Goal: Task Accomplishment & Management: Complete application form

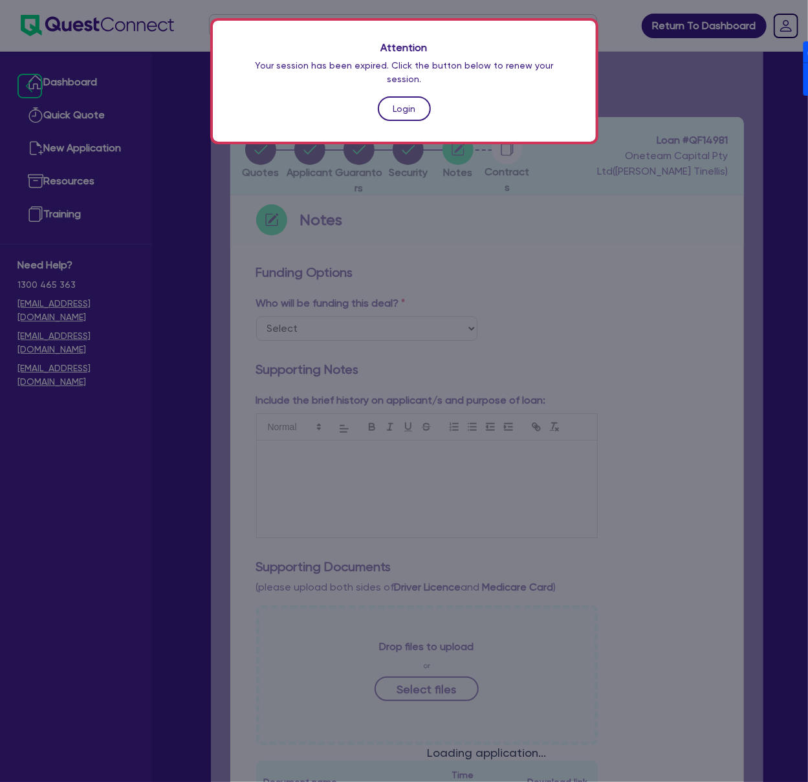
click at [417, 96] on link "Login" at bounding box center [404, 108] width 53 height 25
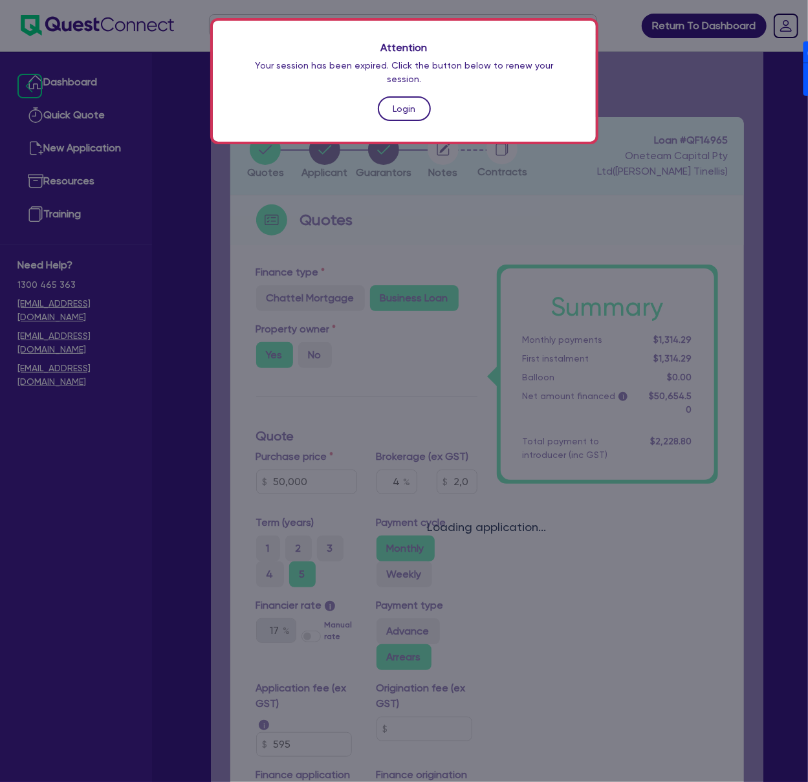
click at [407, 96] on link "Login" at bounding box center [404, 108] width 53 height 25
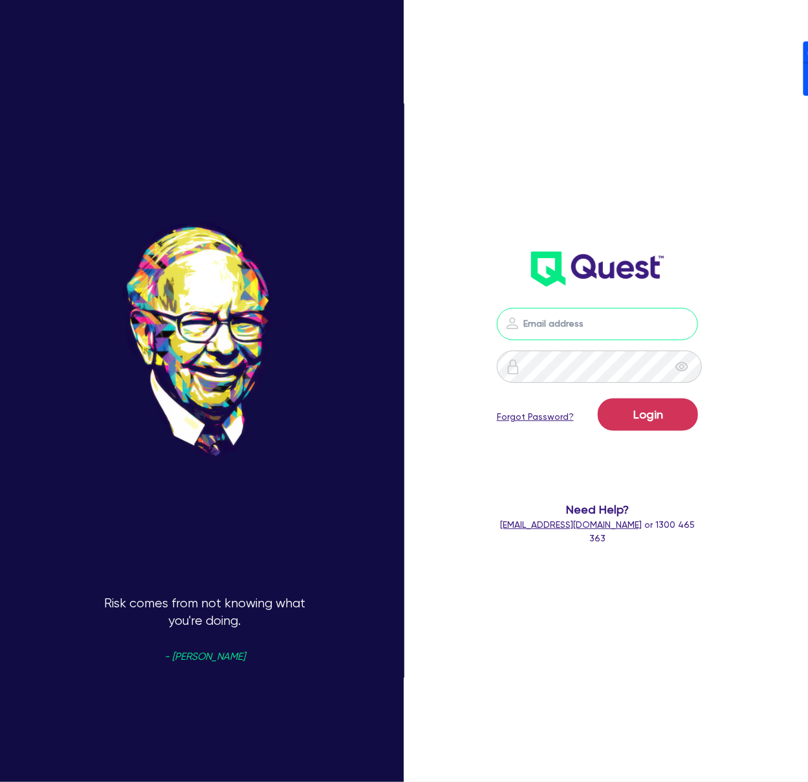
click at [621, 327] on input "email" at bounding box center [598, 324] width 202 height 32
drag, startPoint x: 743, startPoint y: 216, endPoint x: 681, endPoint y: 327, distance: 126.5
click at [740, 223] on div "Login Forgot Password? Need Help? help@quest.finance or 1300 465 363" at bounding box center [608, 391] width 269 height 843
click at [598, 343] on nordpass-icon at bounding box center [598, 343] width 0 height 0
drag, startPoint x: 589, startPoint y: 393, endPoint x: 603, endPoint y: 412, distance: 23.5
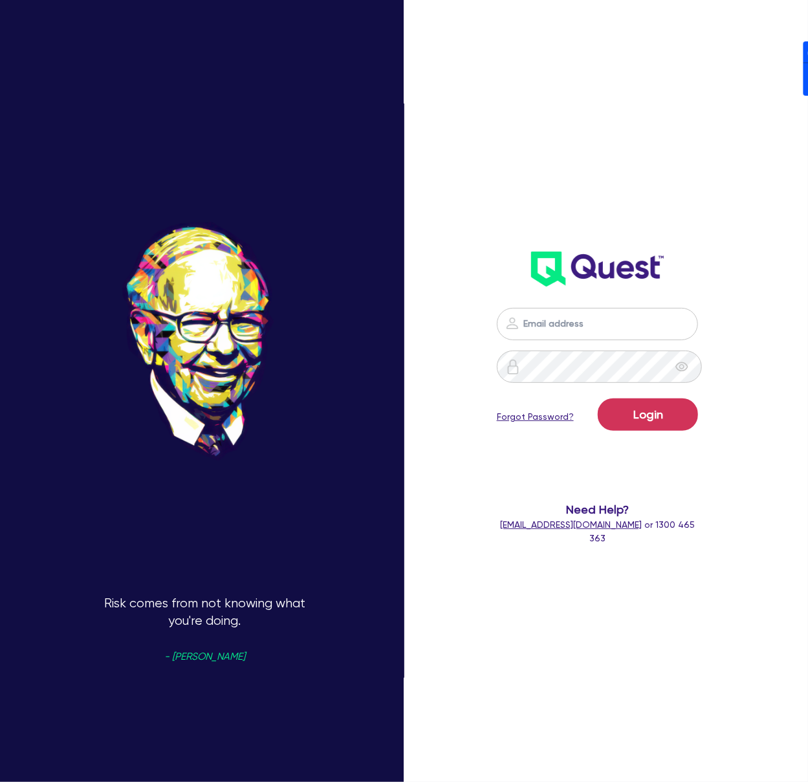
click at [0, 781] on nordpass-autofill-portal at bounding box center [0, 782] width 0 height 0
type input "dean.tinellis@quest.finance"
click at [660, 411] on button "Login" at bounding box center [648, 414] width 100 height 32
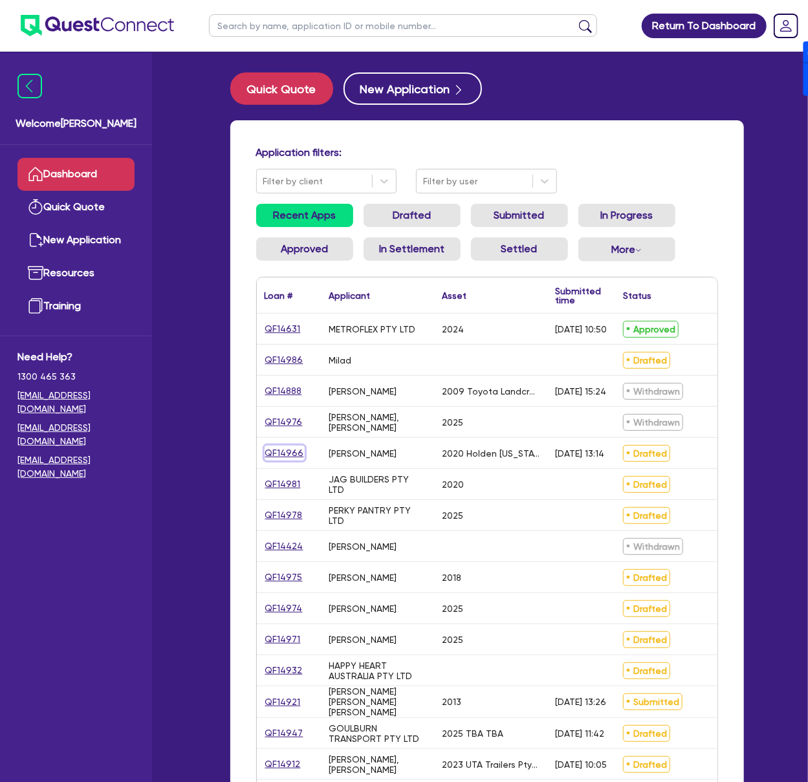
click at [279, 451] on link "QF14966" at bounding box center [285, 453] width 40 height 15
select select "CARS_AND_LIGHT_TRUCKS"
select select "PASSENGER_VEHICLES"
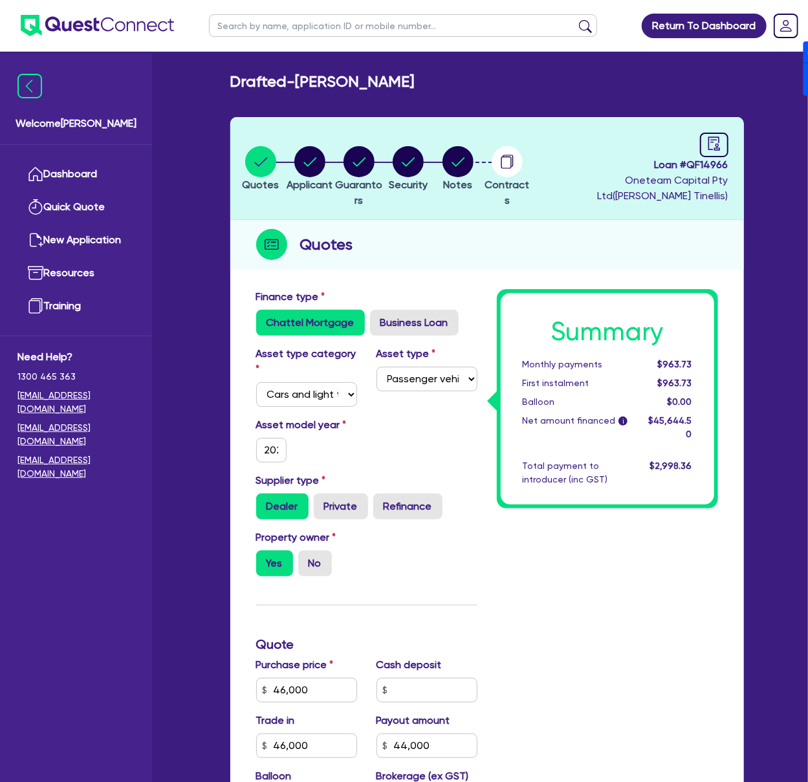
click at [709, 168] on span "Loan # QF14966" at bounding box center [631, 165] width 193 height 16
click at [710, 168] on span "Loan # QF14966" at bounding box center [631, 165] width 193 height 16
copy span "QF14966"
click at [699, 164] on span "Loan # QF14966" at bounding box center [631, 165] width 193 height 16
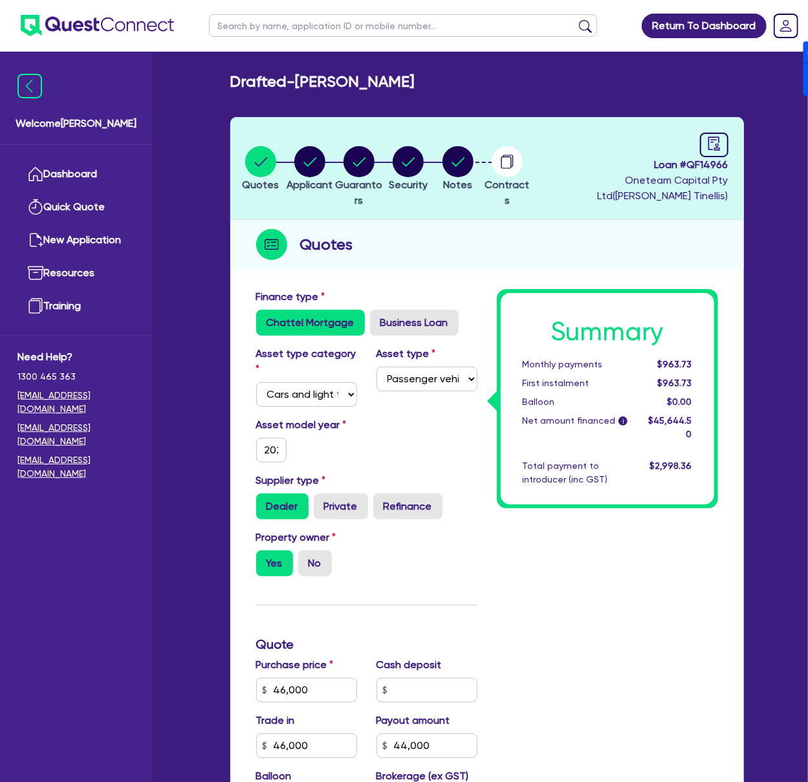
click at [303, 78] on h2 "Drafted - Michael Sayer" at bounding box center [322, 81] width 184 height 19
drag, startPoint x: 303, startPoint y: 81, endPoint x: 433, endPoint y: 81, distance: 130.7
click at [433, 81] on div "Drafted - Michael Sayer" at bounding box center [487, 81] width 533 height 19
copy h2 "Michael Sayer"
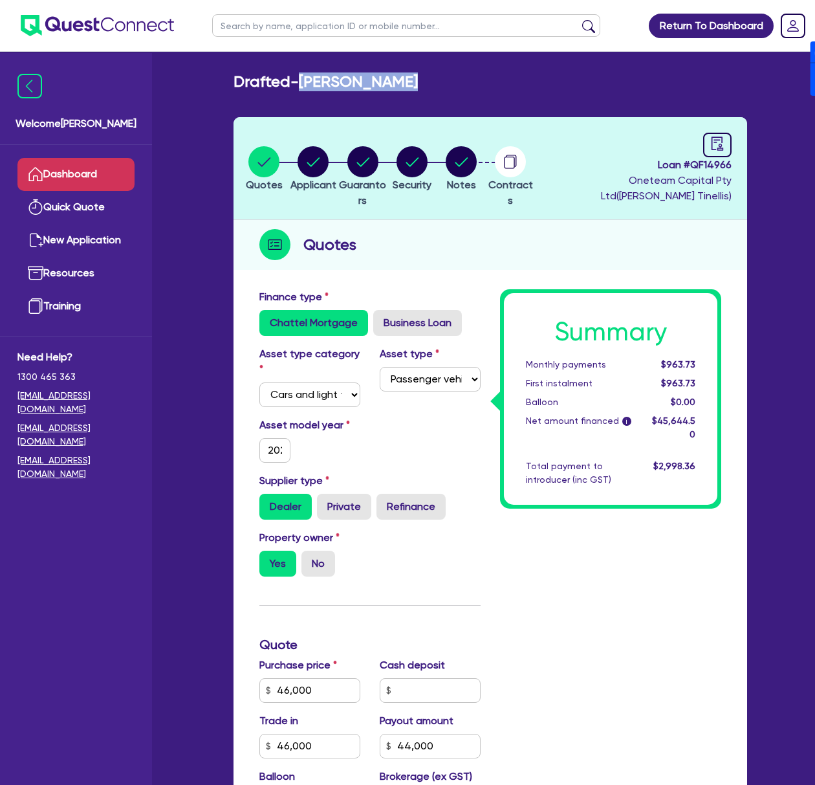
click at [105, 175] on link "Dashboard" at bounding box center [75, 174] width 117 height 33
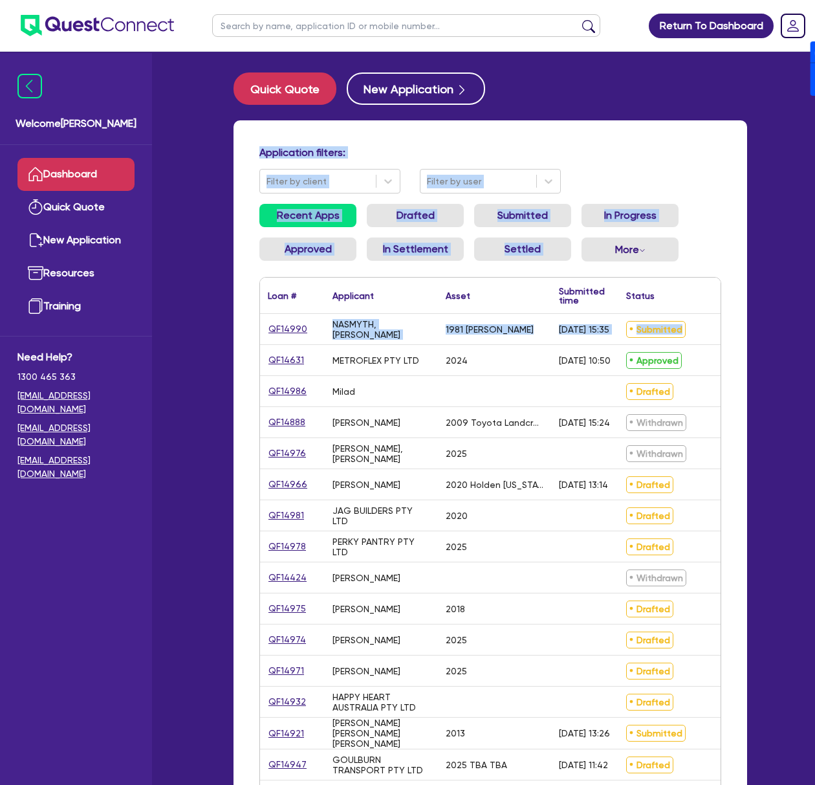
drag, startPoint x: 274, startPoint y: 150, endPoint x: 704, endPoint y: 340, distance: 470.0
click at [704, 340] on div "Application filters: Filter by client Filter by user Recent Apps Drafted Submit…" at bounding box center [490, 559] width 514 height 878
click at [697, 186] on div "Application filters: Filter by client Filter by user" at bounding box center [490, 169] width 481 height 47
drag, startPoint x: 252, startPoint y: 149, endPoint x: 746, endPoint y: 398, distance: 553.1
click at [746, 398] on div "Application filters: Filter by client Filter by user Recent Apps Drafted Submit…" at bounding box center [490, 559] width 514 height 878
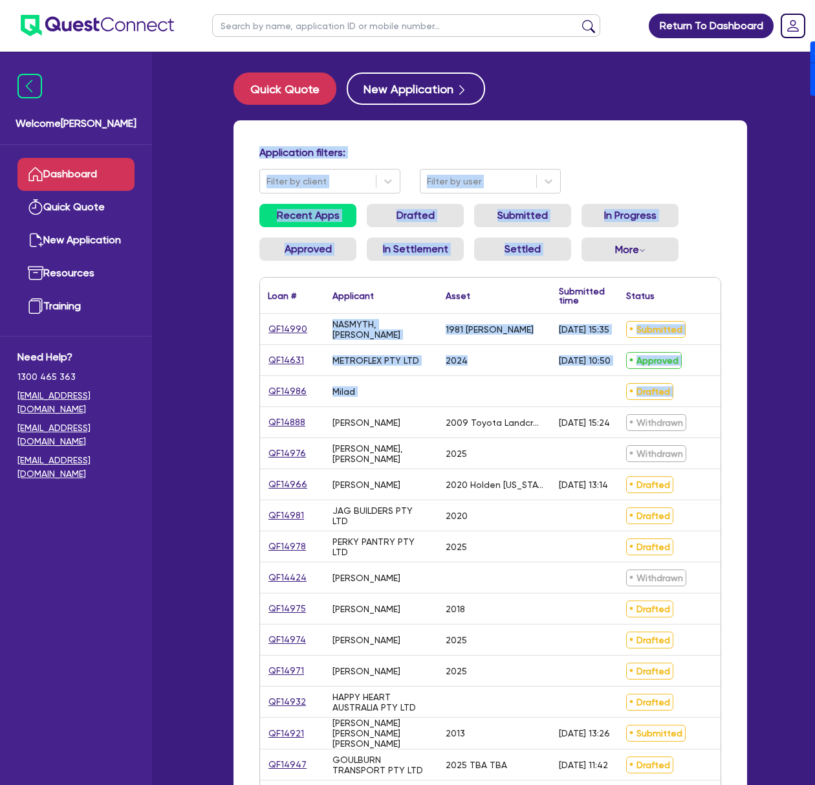
click at [736, 388] on div "Application filters: Filter by client Filter by user Recent Apps Drafted Submit…" at bounding box center [490, 559] width 514 height 878
drag, startPoint x: 735, startPoint y: 402, endPoint x: 254, endPoint y: 153, distance: 541.0
click at [254, 153] on div "Application filters: Filter by client Filter by user Recent Apps Drafted Submit…" at bounding box center [490, 559] width 514 height 878
click at [264, 147] on h4 "Application filters:" at bounding box center [490, 152] width 462 height 12
click at [267, 149] on h4 "Application filters:" at bounding box center [490, 152] width 462 height 12
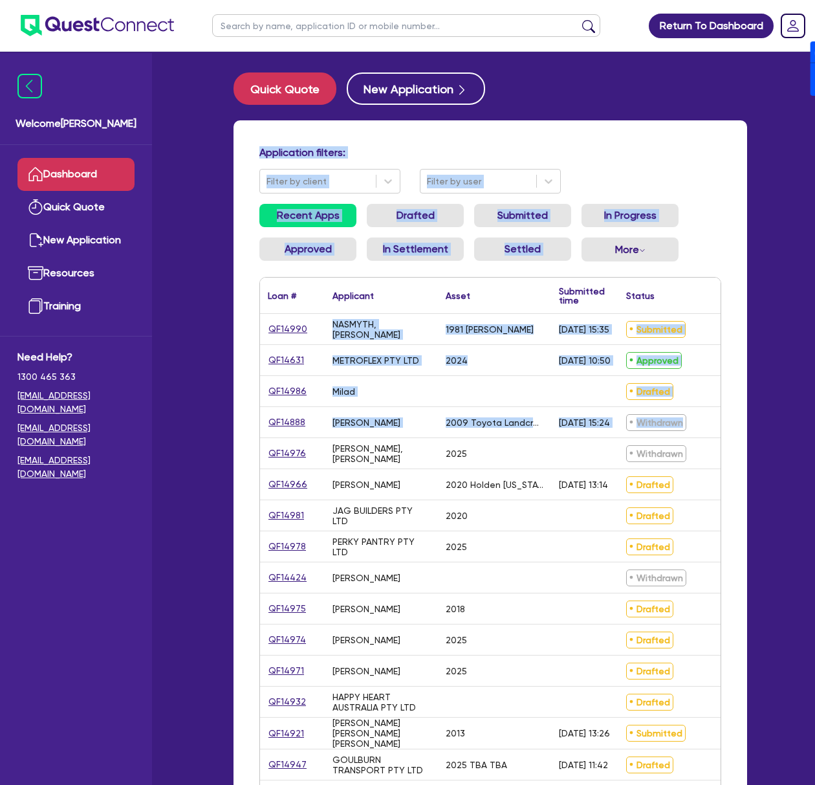
drag, startPoint x: 257, startPoint y: 149, endPoint x: 728, endPoint y: 412, distance: 538.9
click at [728, 412] on div "Application filters: Filter by client Filter by user Recent Apps Drafted Submit…" at bounding box center [490, 559] width 514 height 878
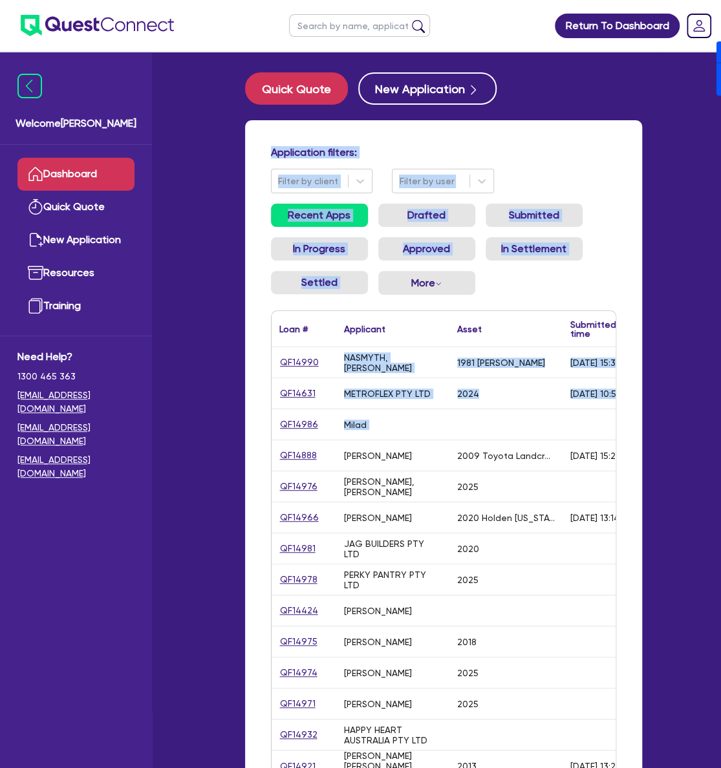
click at [199, 552] on div "Welcome Dean Dashboard Quick Quote New Application Ref Company Ref Salesperson …" at bounding box center [361, 555] width 602 height 1111
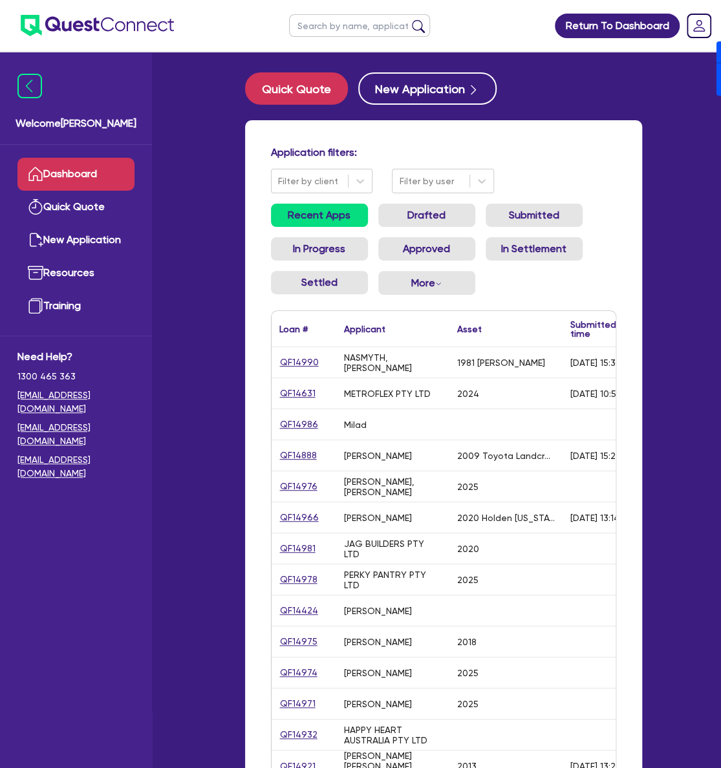
click at [308, 540] on div "QF14981" at bounding box center [304, 549] width 65 height 30
click at [310, 545] on link "QF14981" at bounding box center [297, 548] width 37 height 15
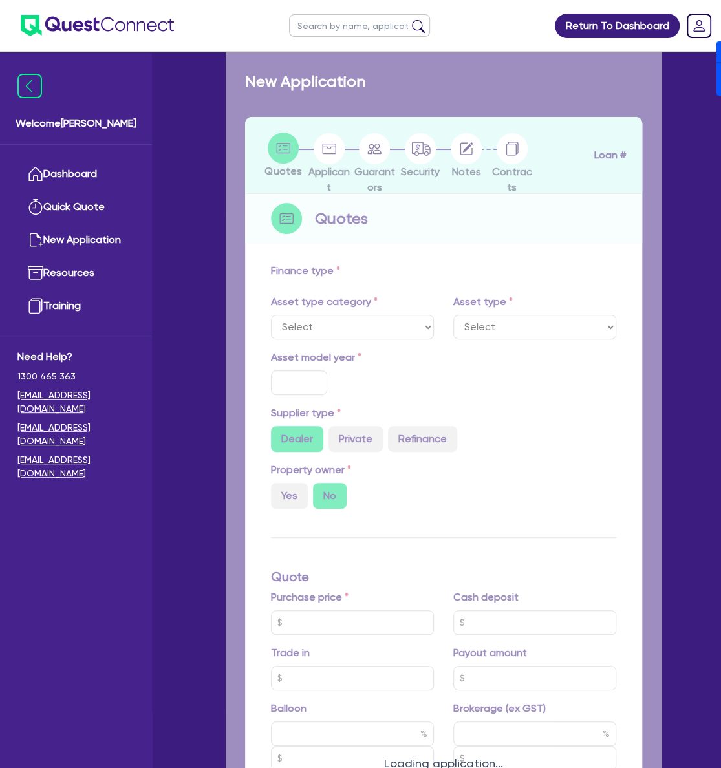
select select "CARS_AND_LIGHT_TRUCKS"
type input "2020"
radio input "true"
type input "210,000"
type input "30"
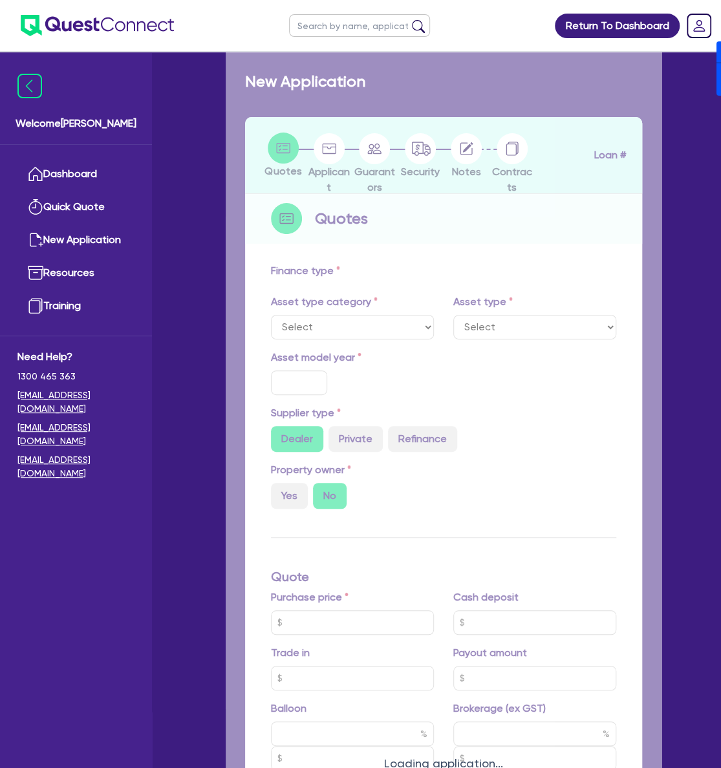
type input "63,000"
type input "4"
type input "8,465.78"
type input "17"
type input "900"
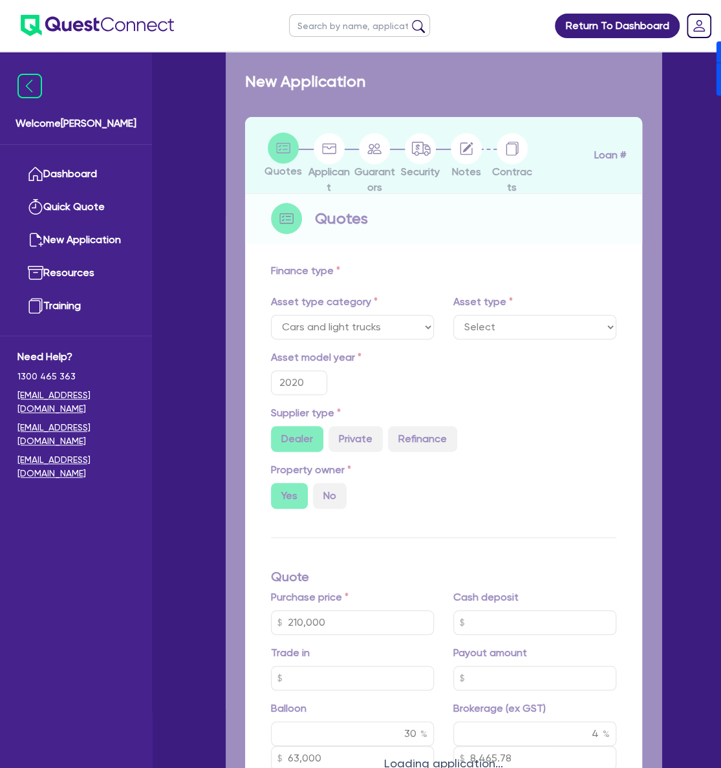
select select "PASSENGER_VEHICLES"
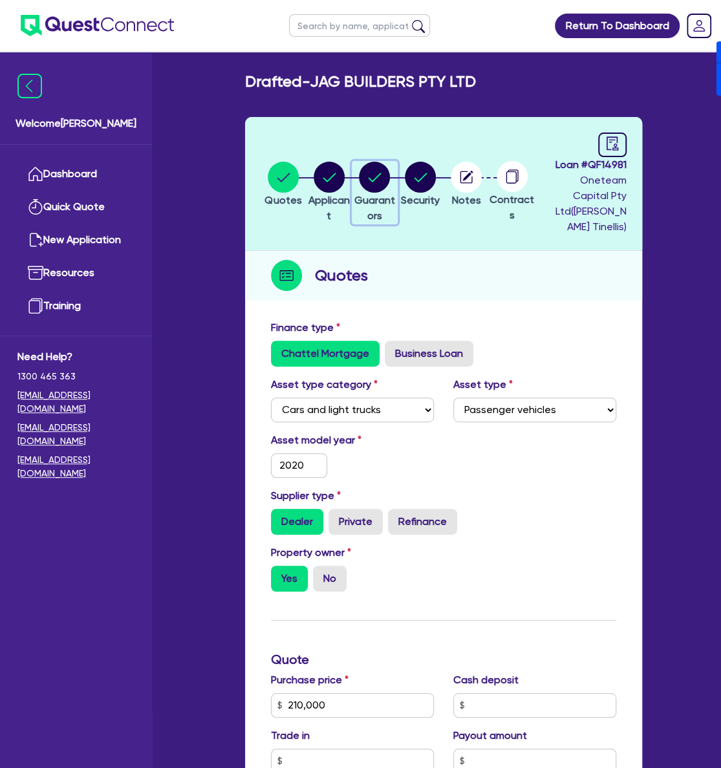
click at [393, 163] on div "button" at bounding box center [375, 177] width 45 height 31
select select "MR"
select select "NSW"
select select "SINGLE"
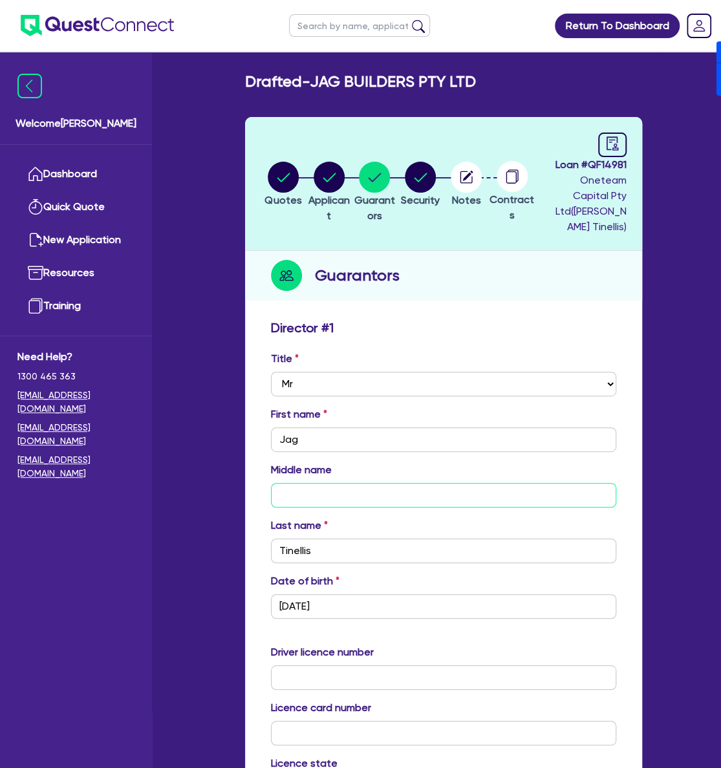
click at [314, 483] on input "text" at bounding box center [443, 495] width 345 height 25
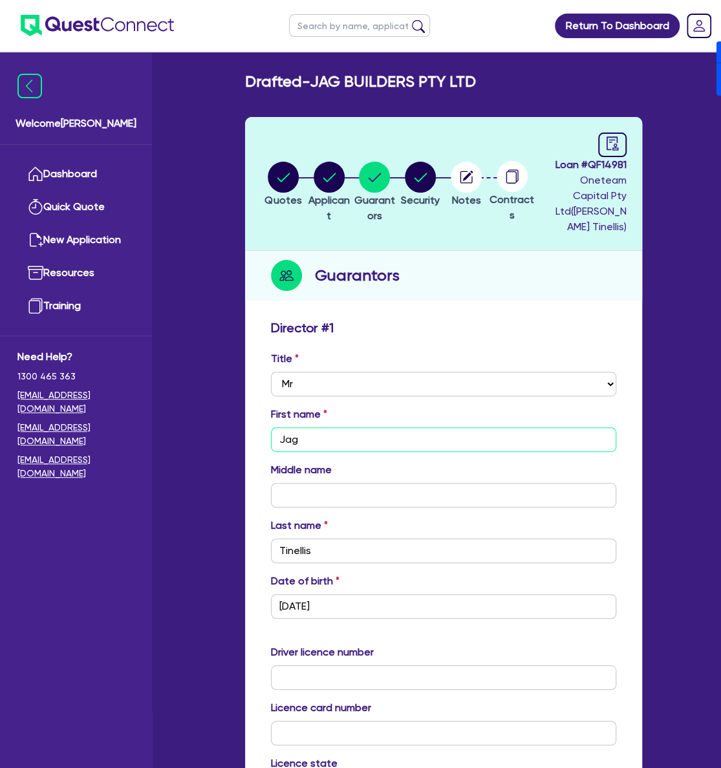
click at [325, 428] on input "Jag" at bounding box center [443, 440] width 345 height 25
type input "Jagd"
type input "0"
type input "0413 229 102"
type input "Jagde"
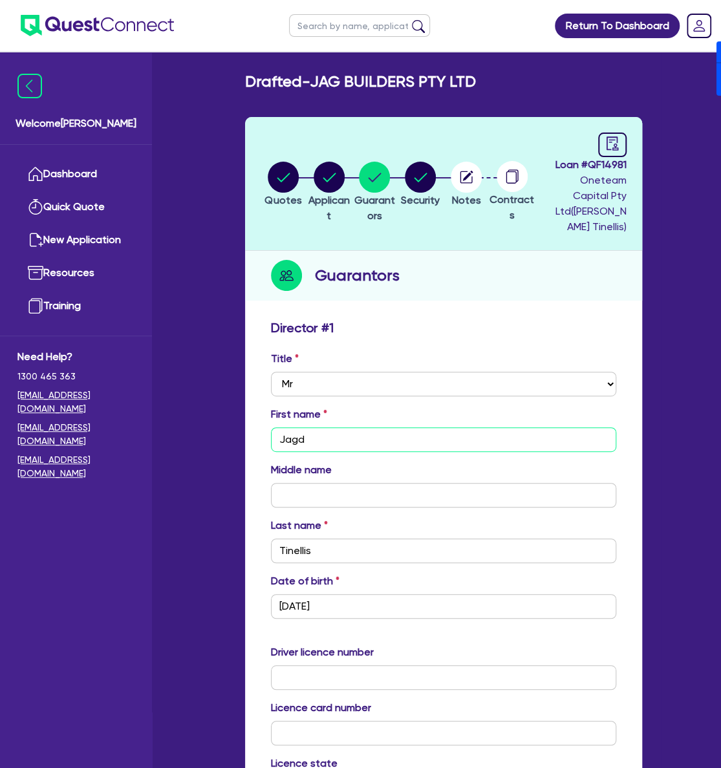
type input "0"
type input "0413 229 102"
type input "Jagdee"
type input "0"
type input "0413 229 102"
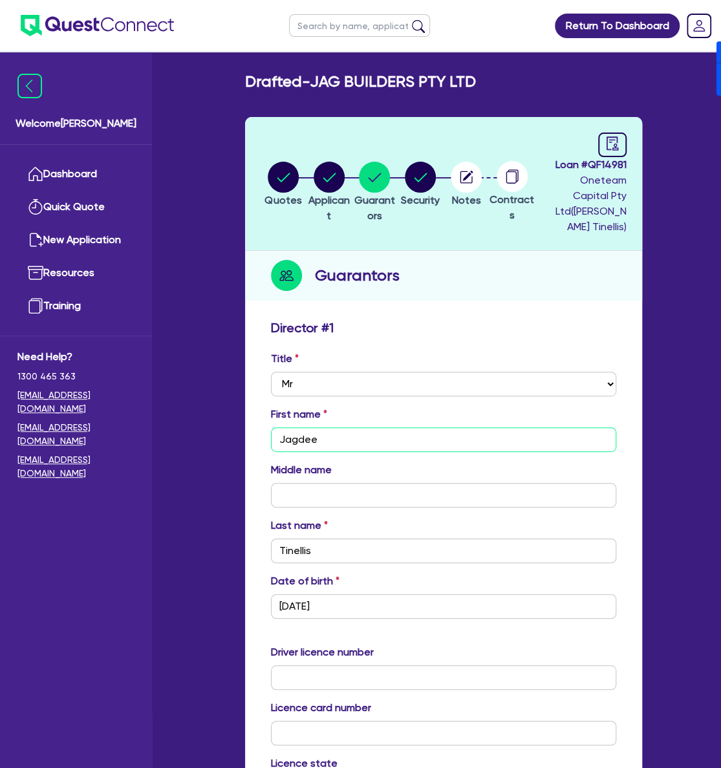
type input "Jagdeep"
type input "0"
type input "0413 229 102"
type input "Jagdeep"
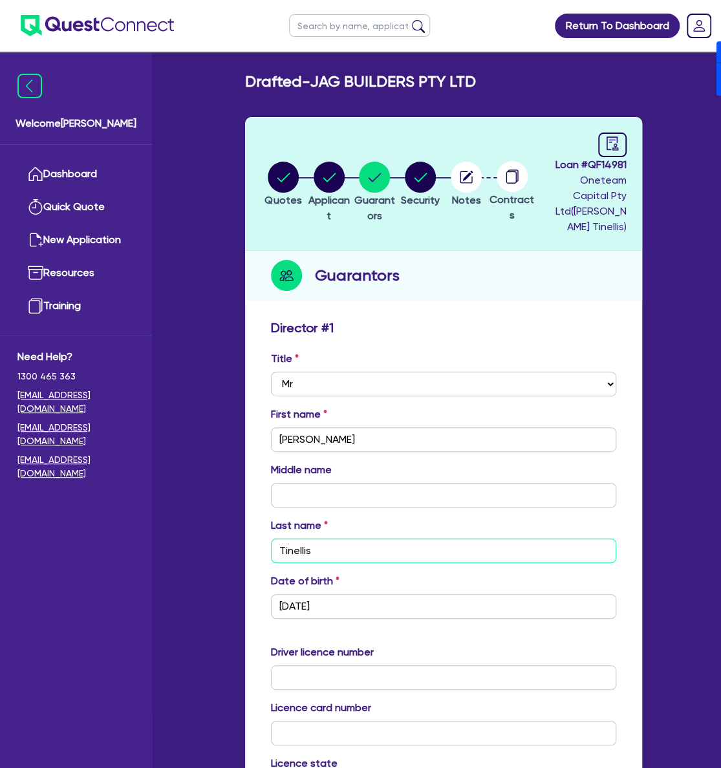
type input "S"
type input "0"
type input "0413 229 102"
type input "Si"
type input "0"
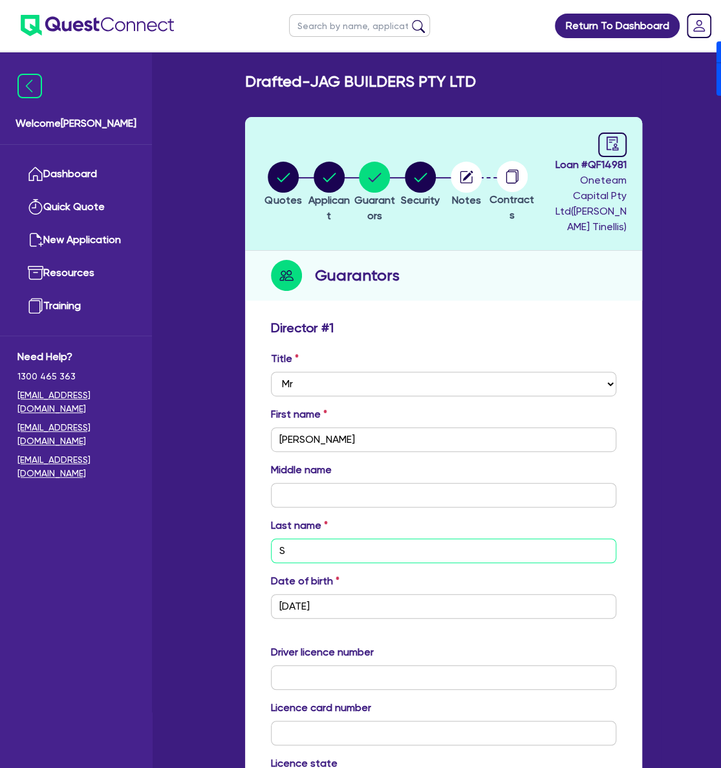
type input "0413 229 102"
type input "Sin"
type input "0"
type input "0413 229 102"
type input "Sing"
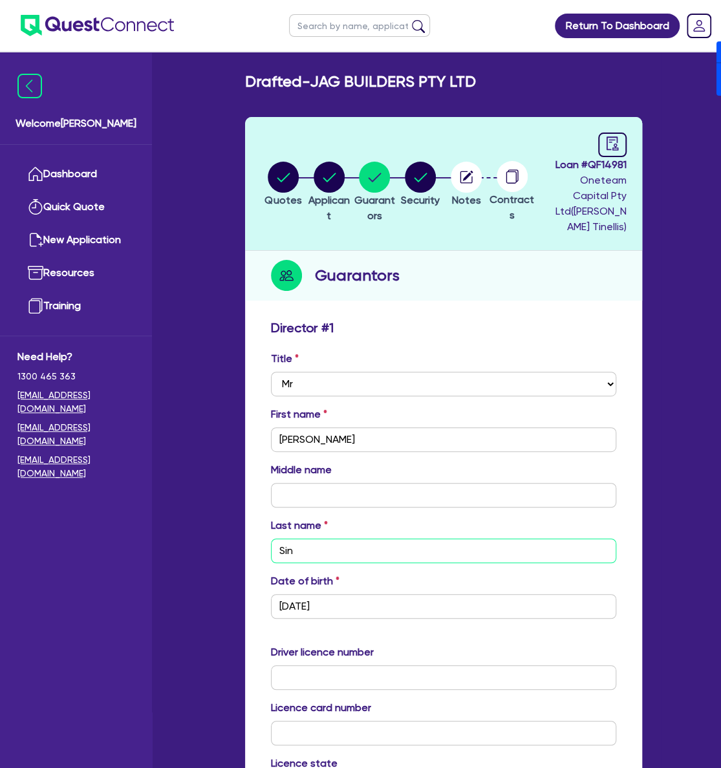
type input "0"
type input "0413 229 102"
type input "Singh"
type input "0"
type input "0413 229 102"
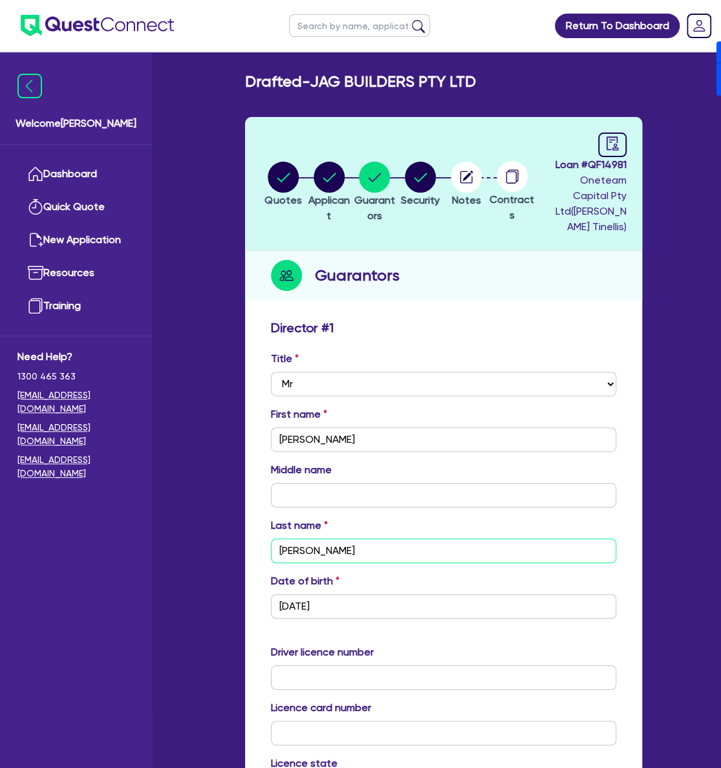
type input "Singh"
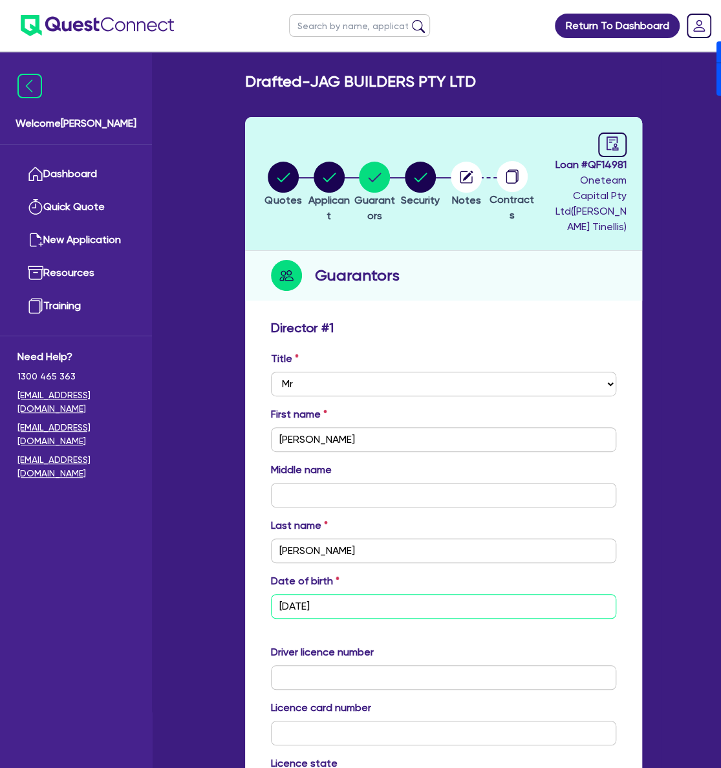
type input "0 / /"
type input "0"
type input "0413 229 102"
type input "04/ /"
type input "0"
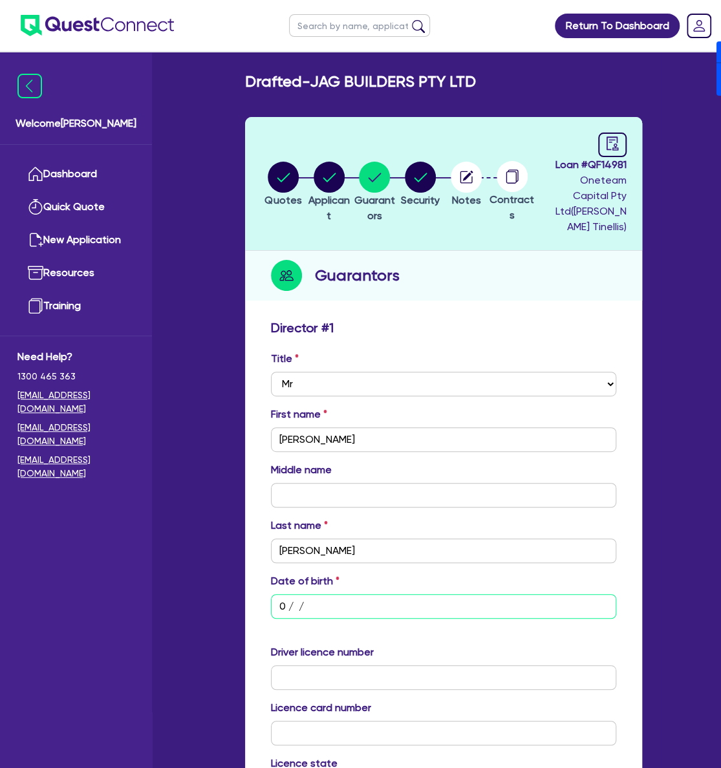
type input "0413 229 102"
type input "04/0 /"
type input "0"
type input "0413 229 102"
type input "04/04/"
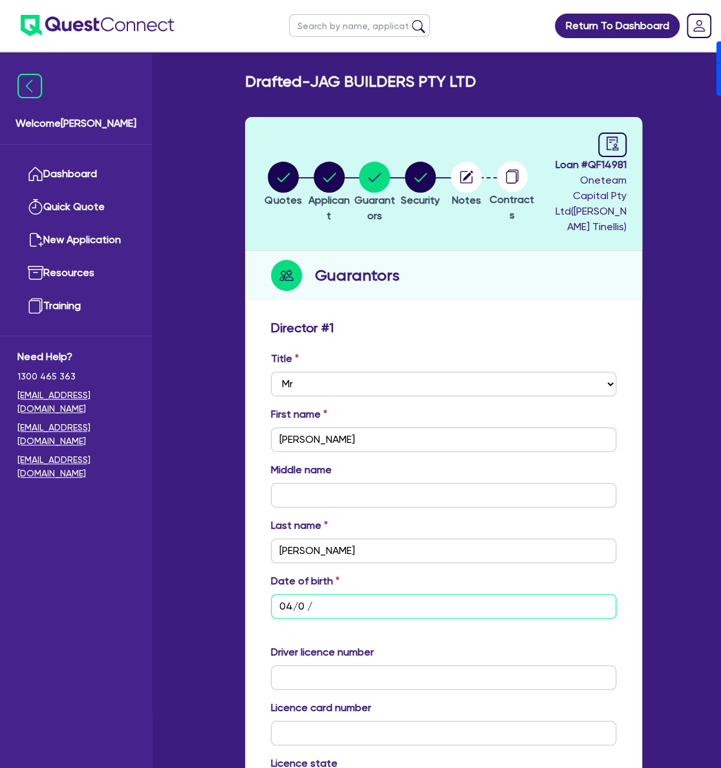
type input "0"
type input "0413 229 102"
type input "04/04/1"
type input "0"
type input "0413 229 102"
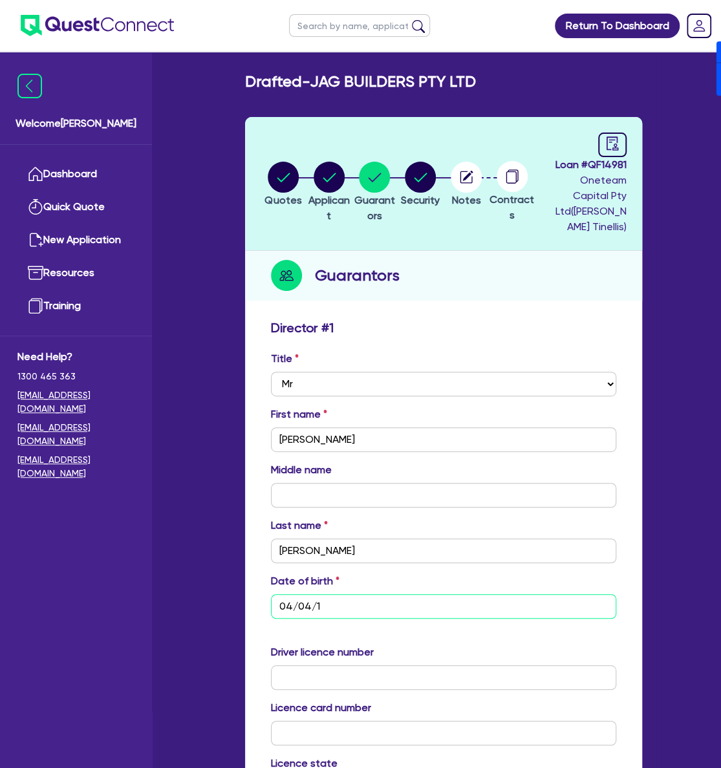
type input "04/04/19"
type input "0"
type input "0413 229 102"
type input "04/04/197"
type input "0"
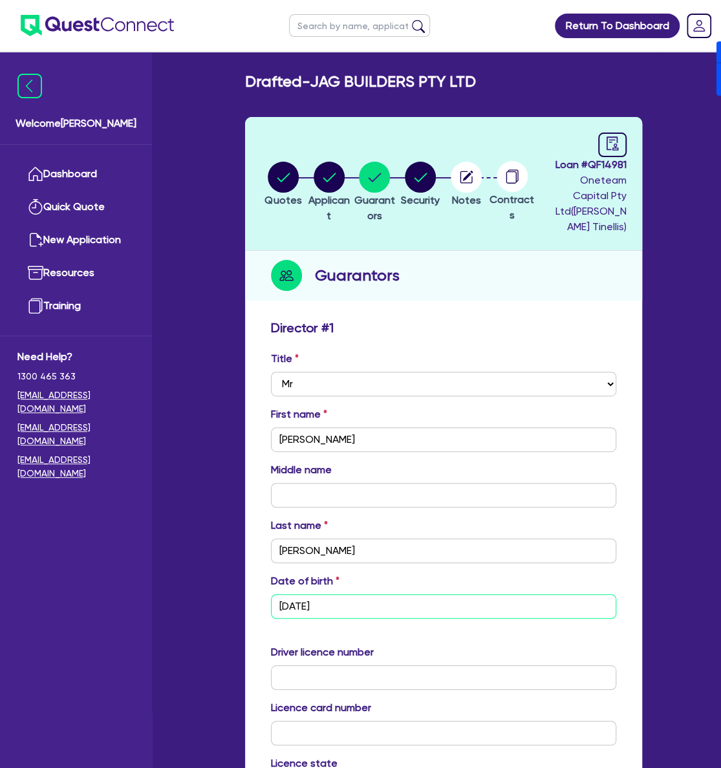
type input "0413 229 102"
type input "04/04/1970"
type input "0"
type input "0413 229 102"
type input "04/04/1970"
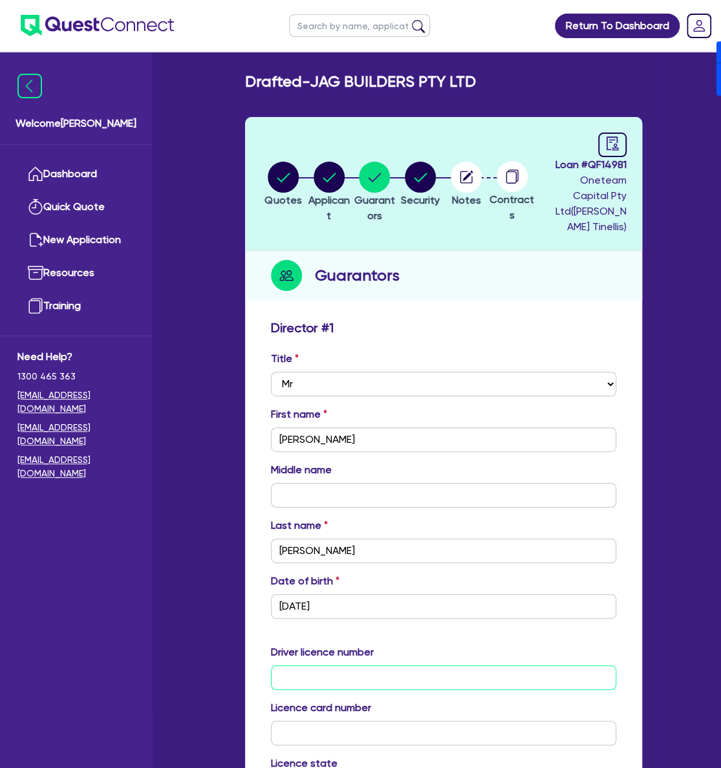
type input "1"
type input "0"
type input "0413 229 102"
type input "12"
type input "0"
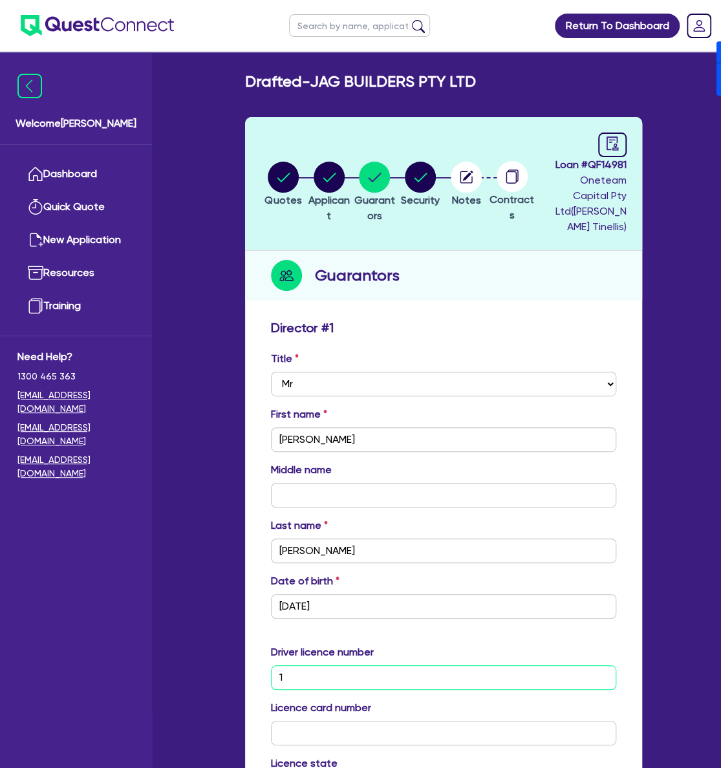
type input "0413 229 102"
type input "124"
type input "0"
type input "0413 229 102"
type input "1249"
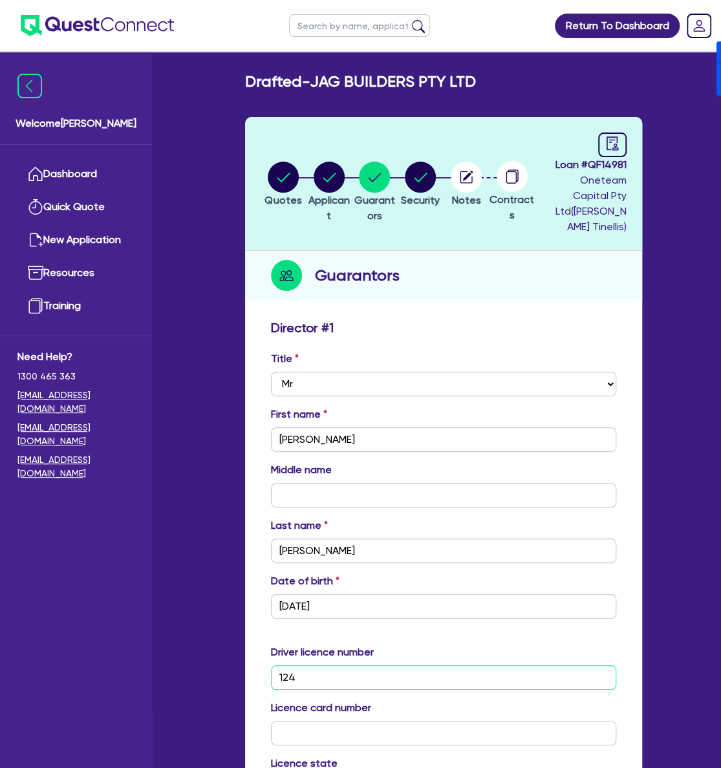
type input "0"
type input "0413 229 102"
type input "12498"
type input "0"
type input "0413 229 102"
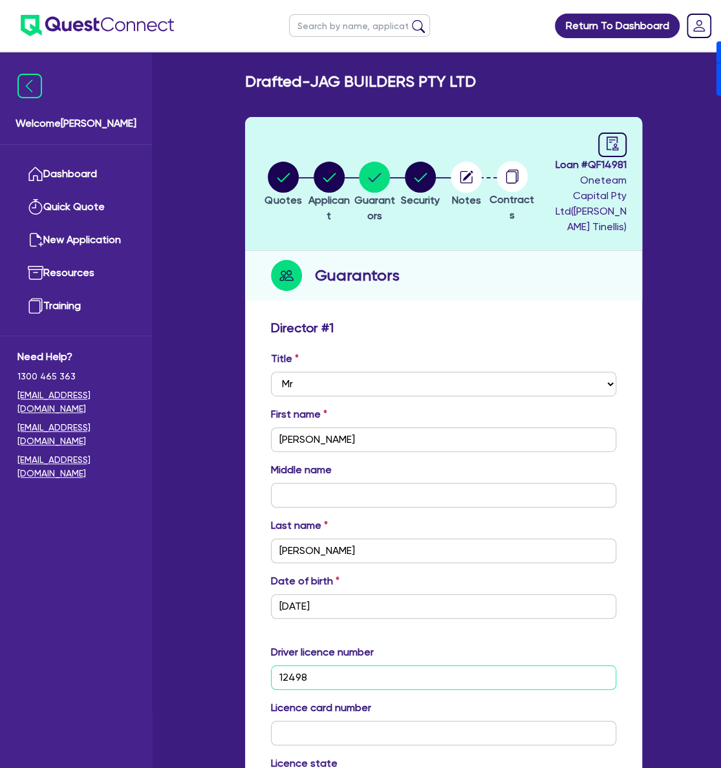
type input "124980"
type input "0"
type input "0413 229 102"
type input "1249806"
type input "0"
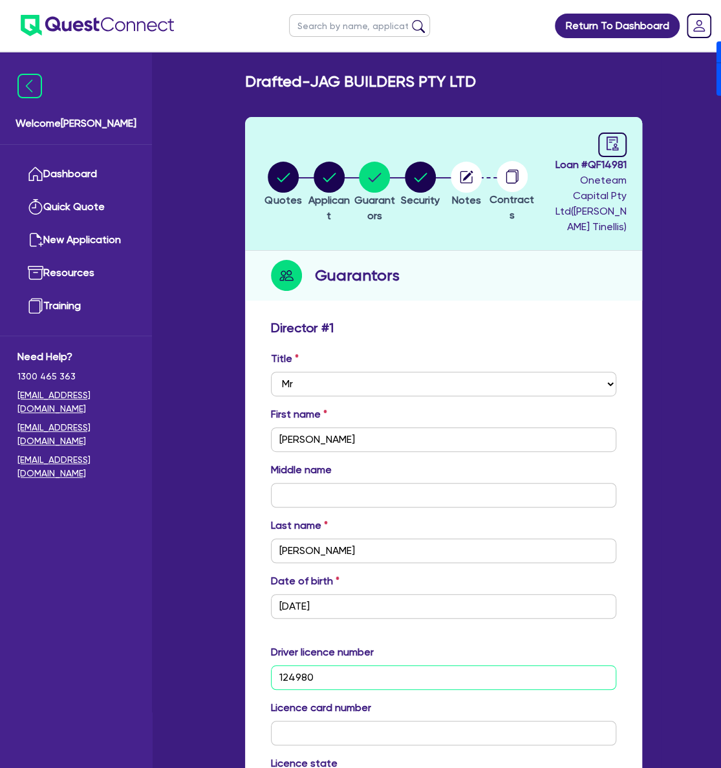
type input "0413 229 102"
type input "12498062"
type input "0"
type input "0413 229 102"
type input "12498062"
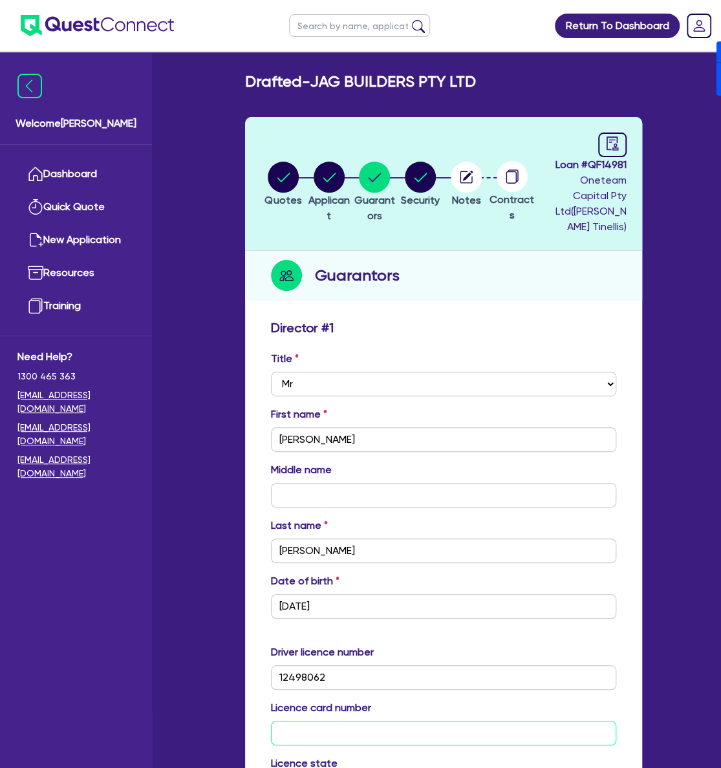
type input "2"
type input "0"
type input "0413 229 102"
type input "20"
type input "0"
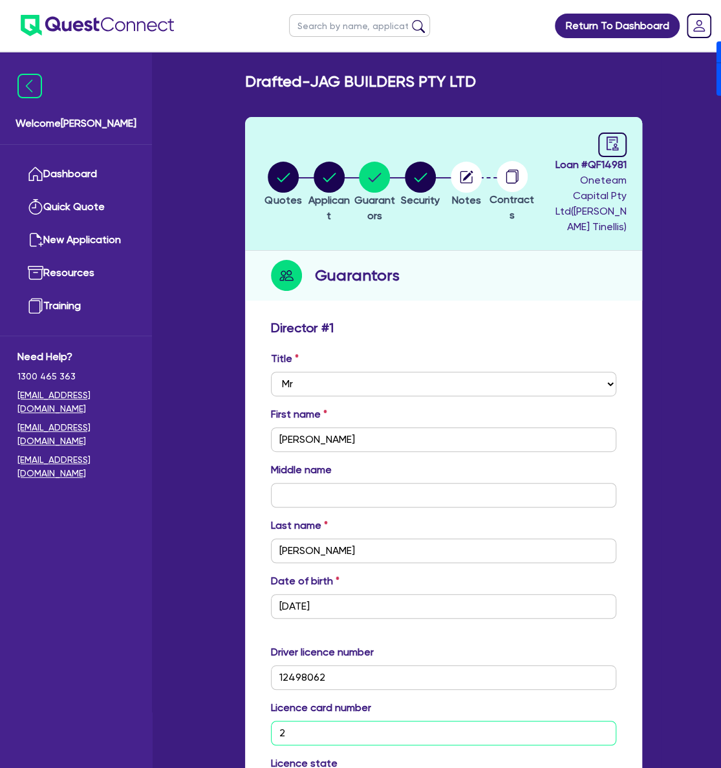
type input "0413 229 102"
type input "205"
type input "0"
type input "0413 229 102"
type input "2054"
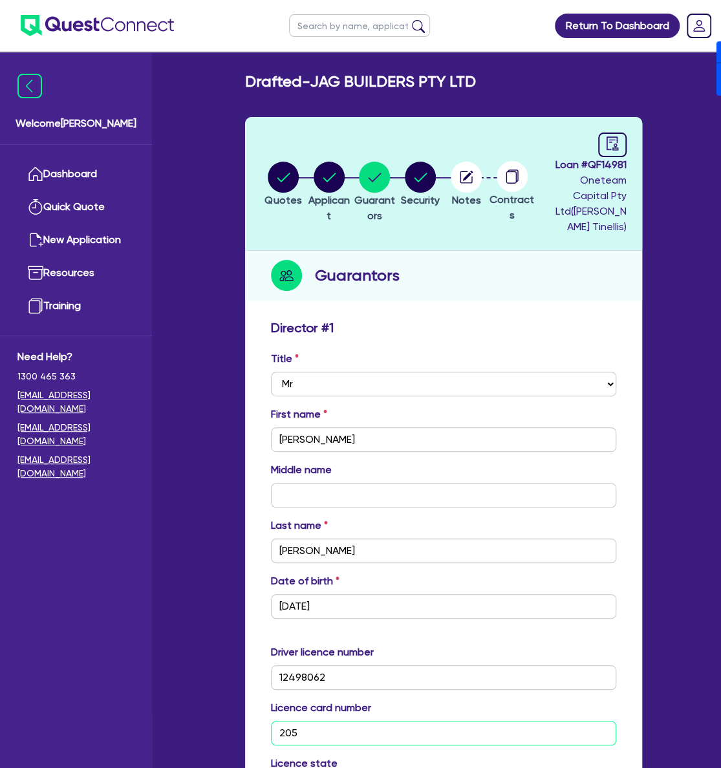
type input "0"
type input "0413 229 102"
type input "20548"
type input "0"
type input "0413 229 102"
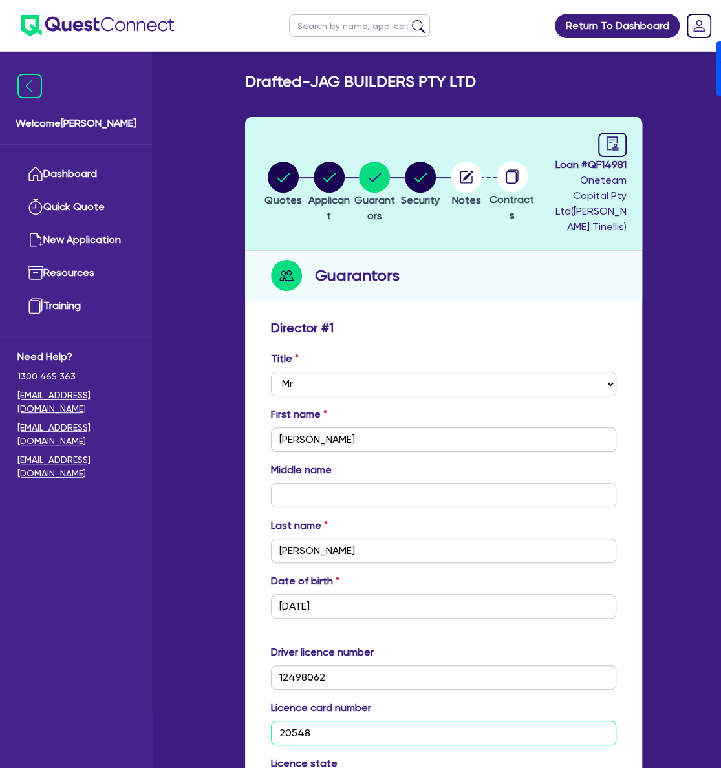
type input "205481"
type input "0"
type input "0413 229 102"
type input "2054812"
type input "0"
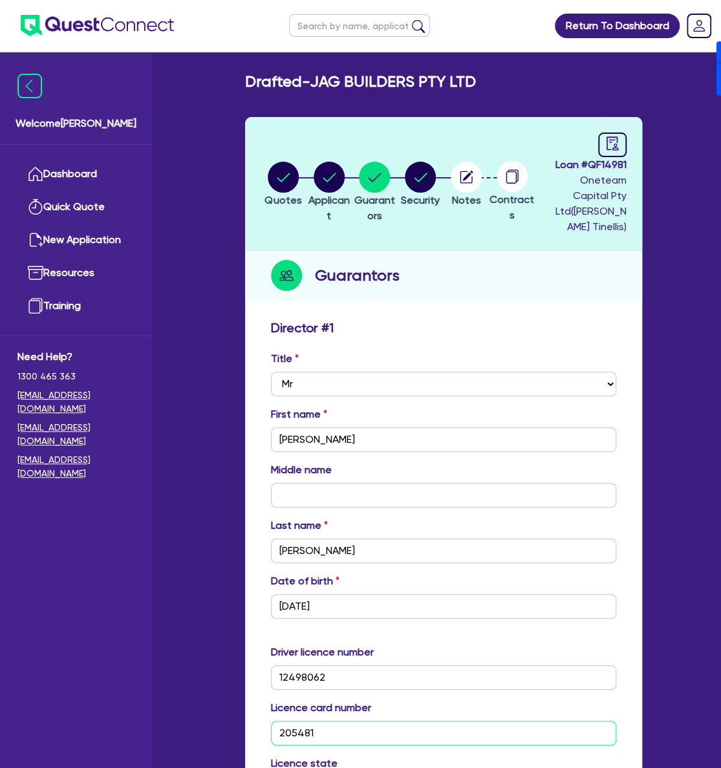
type input "0413 229 102"
type input "20548124"
type input "0"
type input "0413 229 102"
type input "205481240"
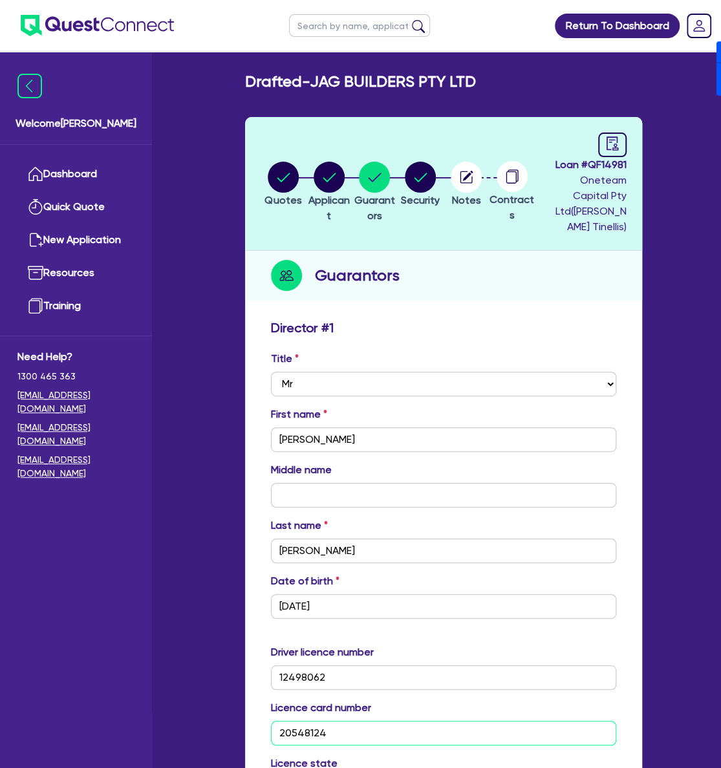
type input "0"
type input "0413 229 102"
type input "2054812406"
type input "0"
type input "0413 229 102"
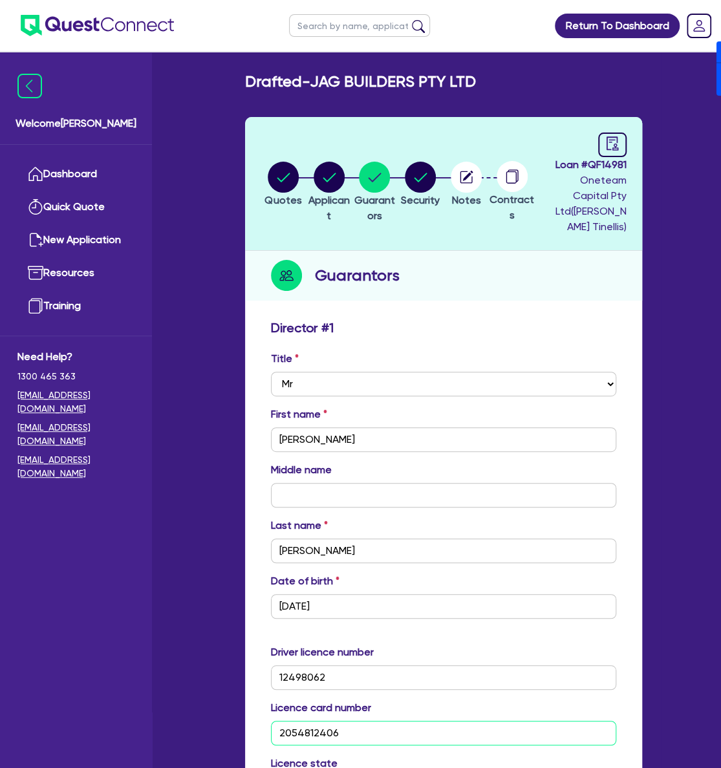
type input "2054812406"
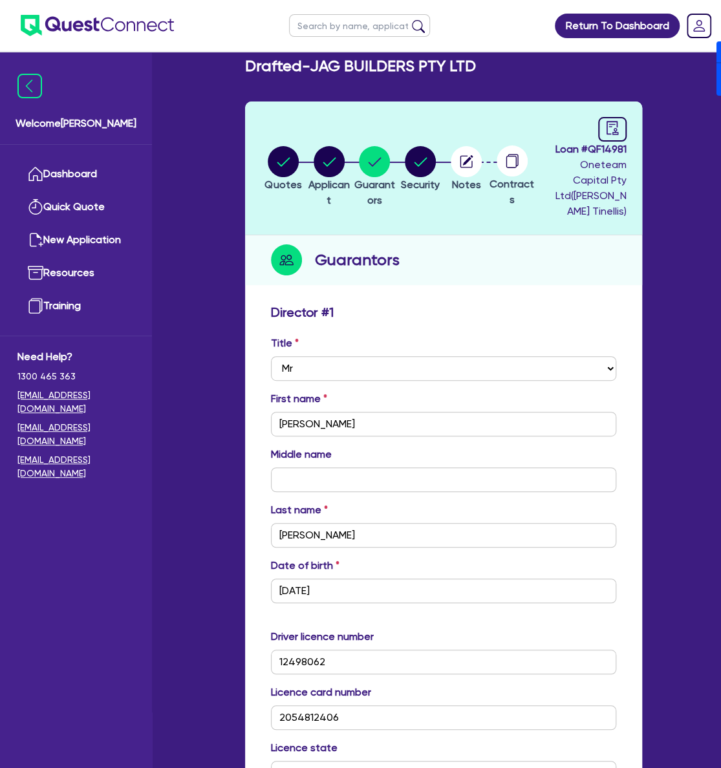
scroll to position [459, 0]
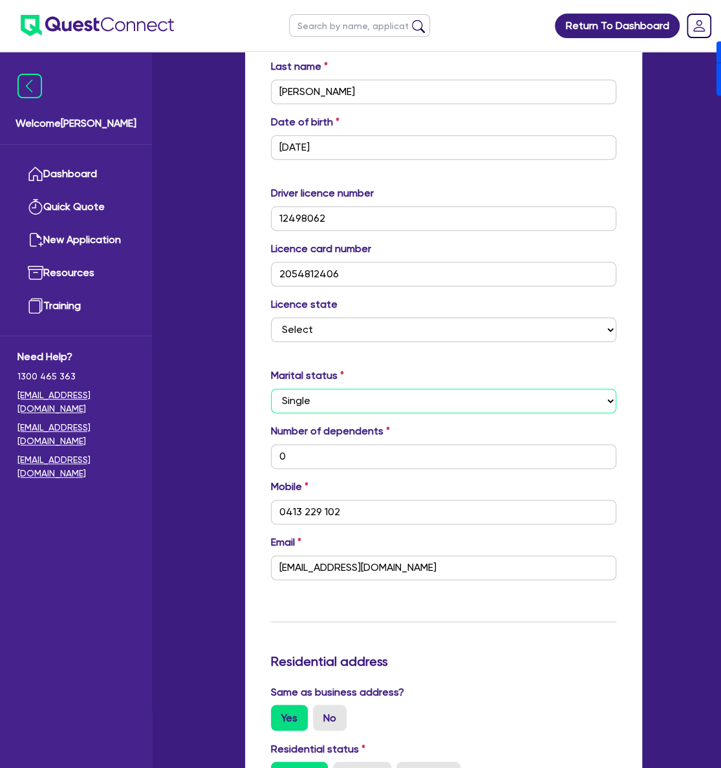
click at [333, 395] on select "Select Single Married De Facto / Partner" at bounding box center [443, 401] width 345 height 25
select select "MARRIED"
click at [271, 389] on select "Select Single Married De Facto / Partner" at bounding box center [443, 401] width 345 height 25
type input "0"
type input "0413 229 102"
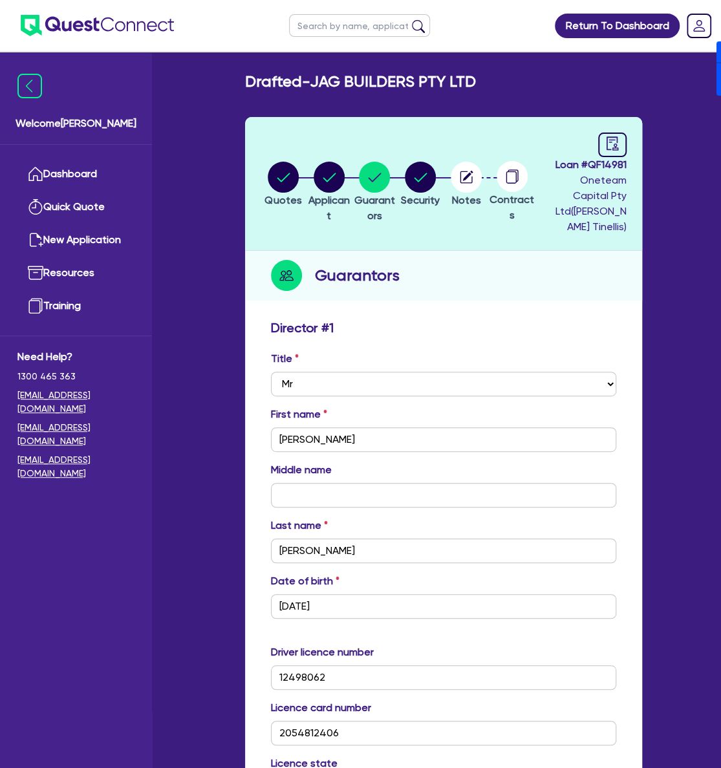
scroll to position [0, 0]
click at [329, 184] on button "Applicant" at bounding box center [329, 192] width 46 height 63
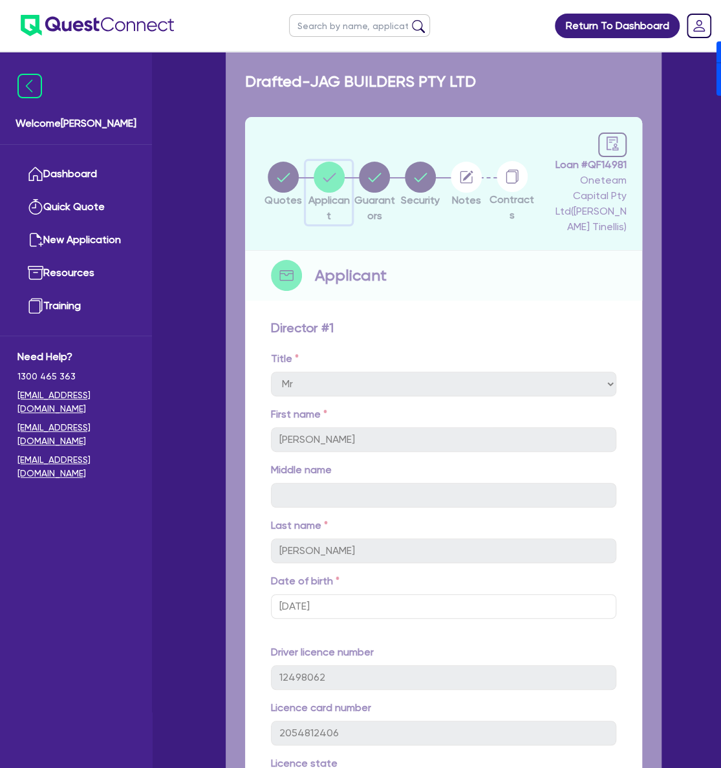
scroll to position [243, 0]
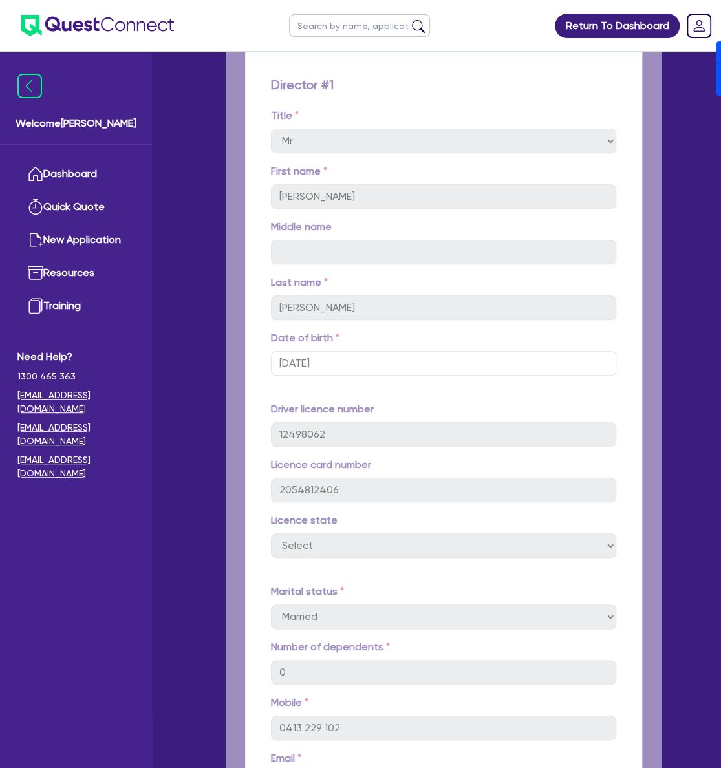
select select "COMPANY"
select select "BUILDING_CONSTRUCTION"
select select "TRADES_SERVICES_CONSUMERS"
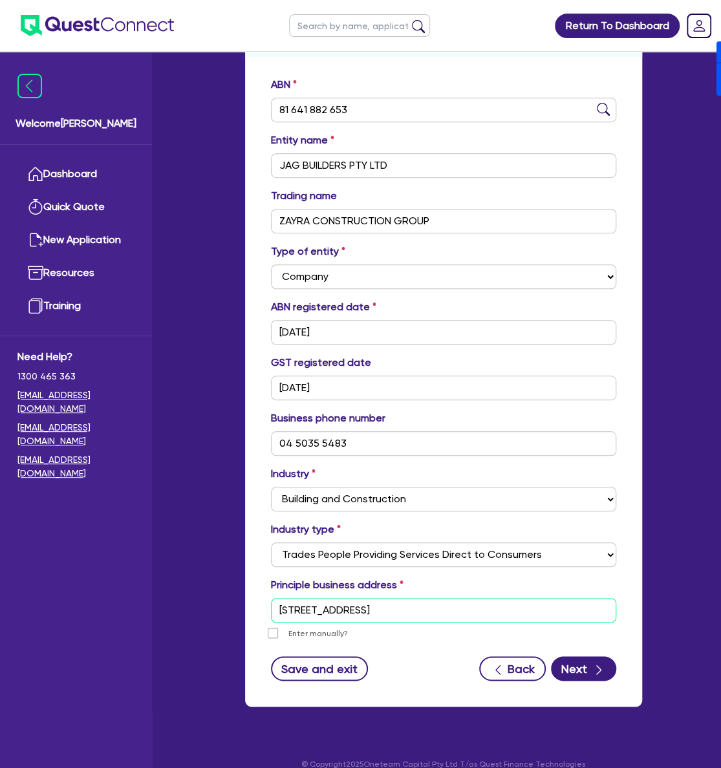
click at [461, 598] on input "100 Barangaroo Ave Sydney NSW 2000" at bounding box center [443, 610] width 345 height 25
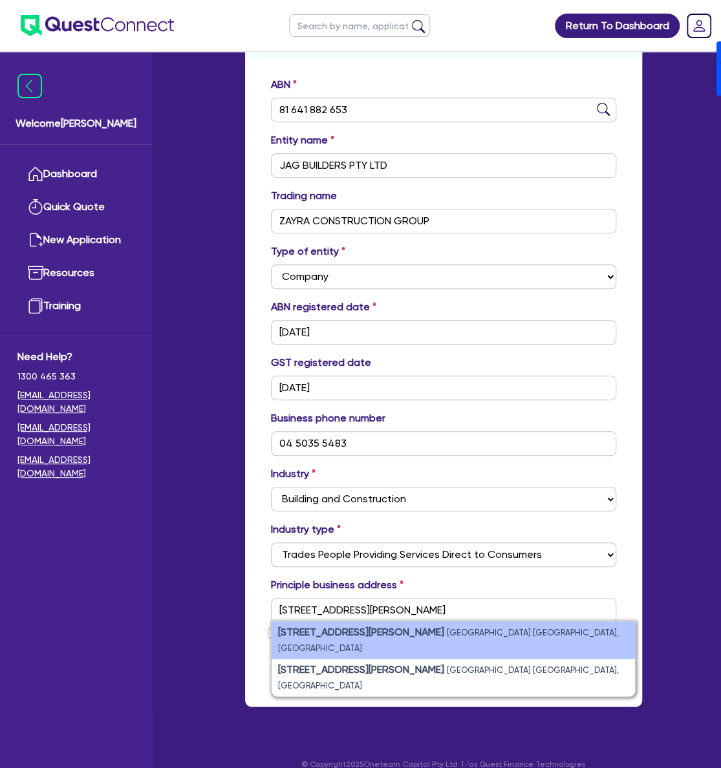
click at [409, 628] on small "Kellyville NSW, Australia" at bounding box center [448, 640] width 341 height 25
type input "9 Hallett St Kellyville NSW 2155"
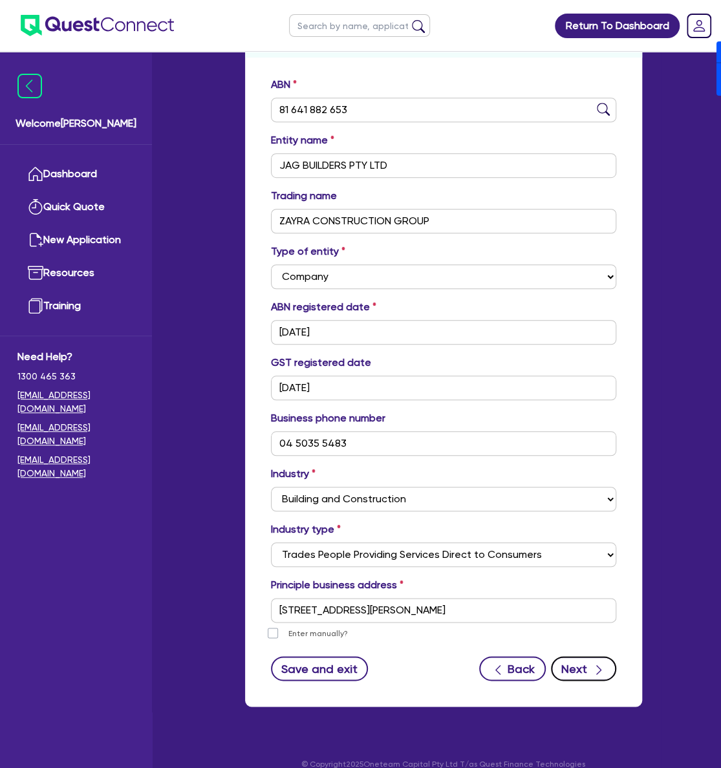
click at [579, 656] on button "Next" at bounding box center [583, 668] width 65 height 25
select select "MR"
select select "NSW"
select select "MARRIED"
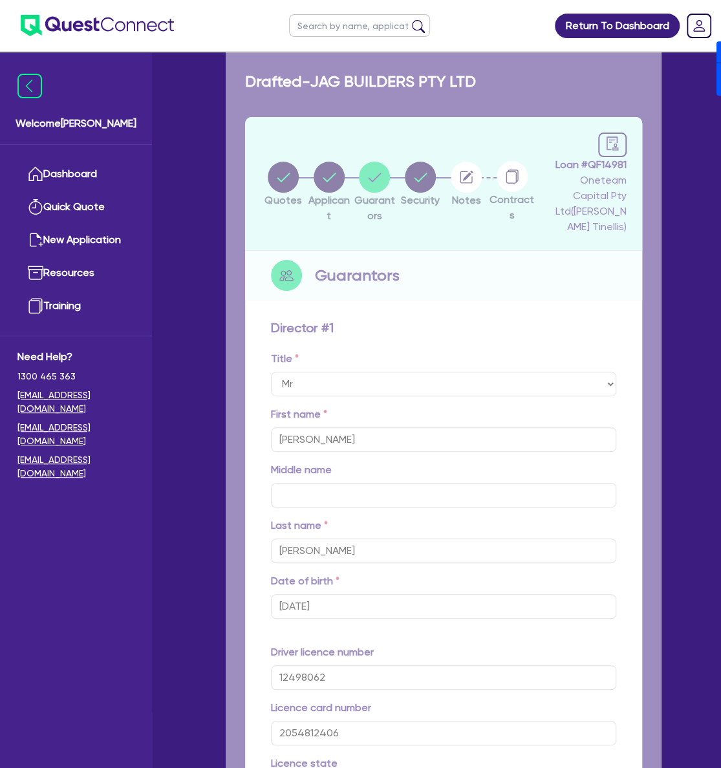
type input "0"
type input "0413 229 102"
type input "9 Hallett St Kellyville NSW 2155"
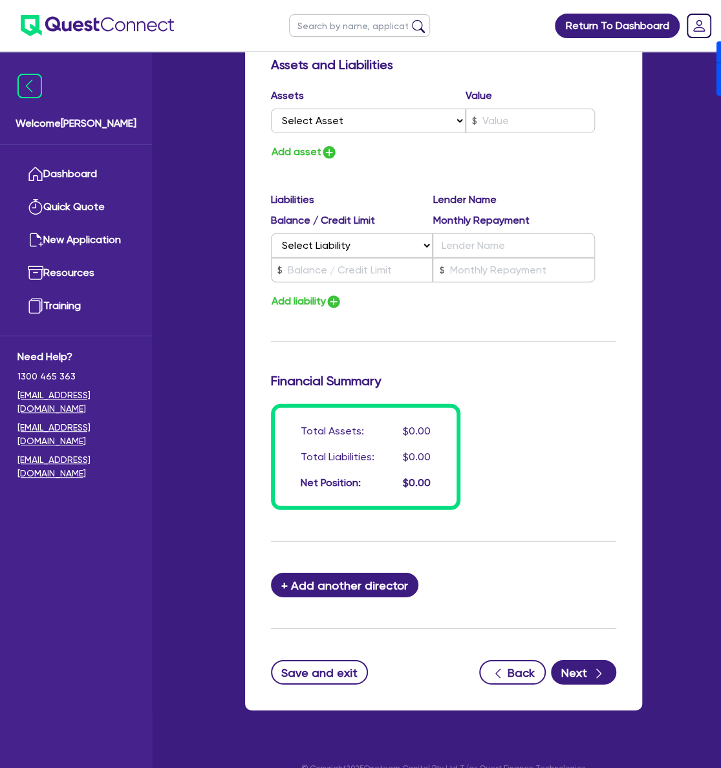
scroll to position [1335, 0]
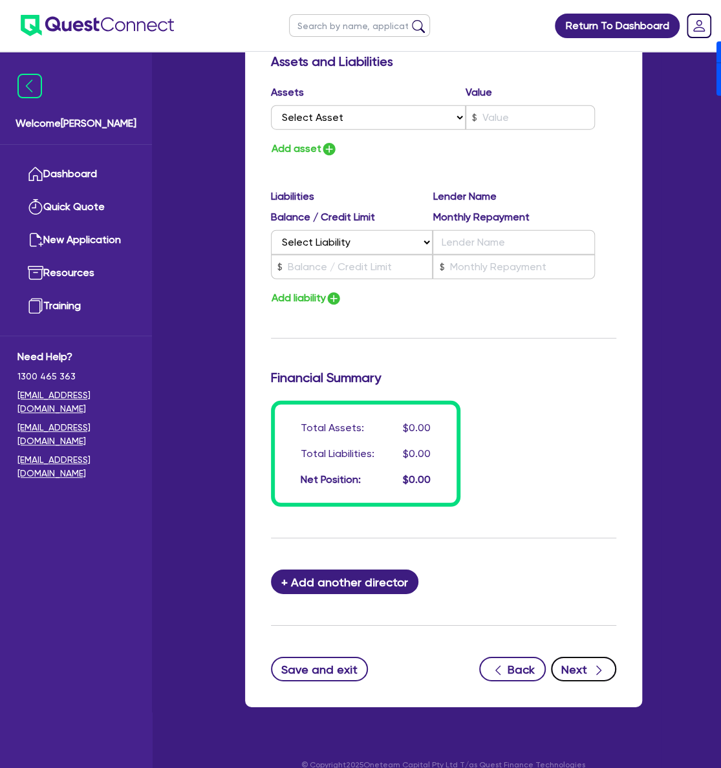
click at [576, 657] on button "Next" at bounding box center [583, 669] width 65 height 25
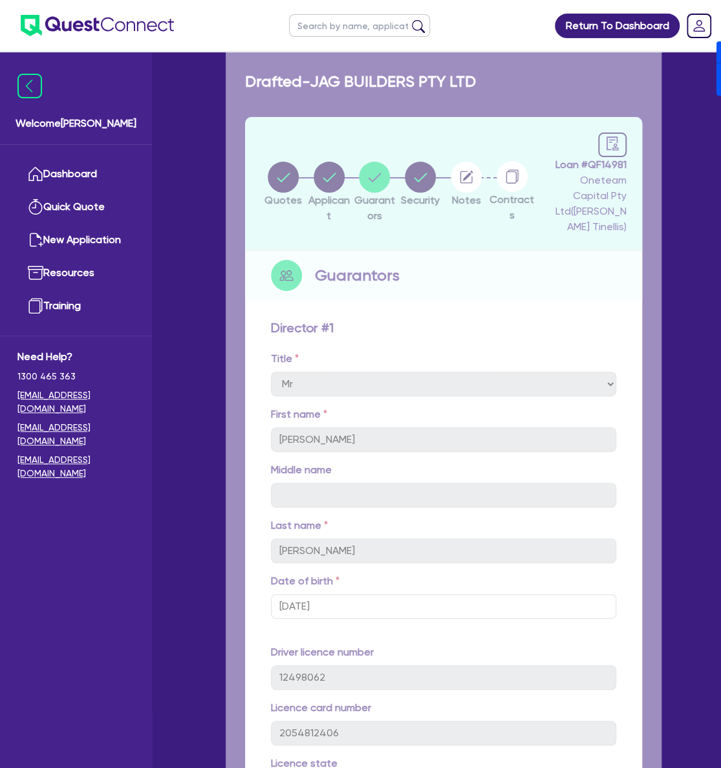
select select "CARS_AND_LIGHT_TRUCKS"
select select "PASSENGER_VEHICLES"
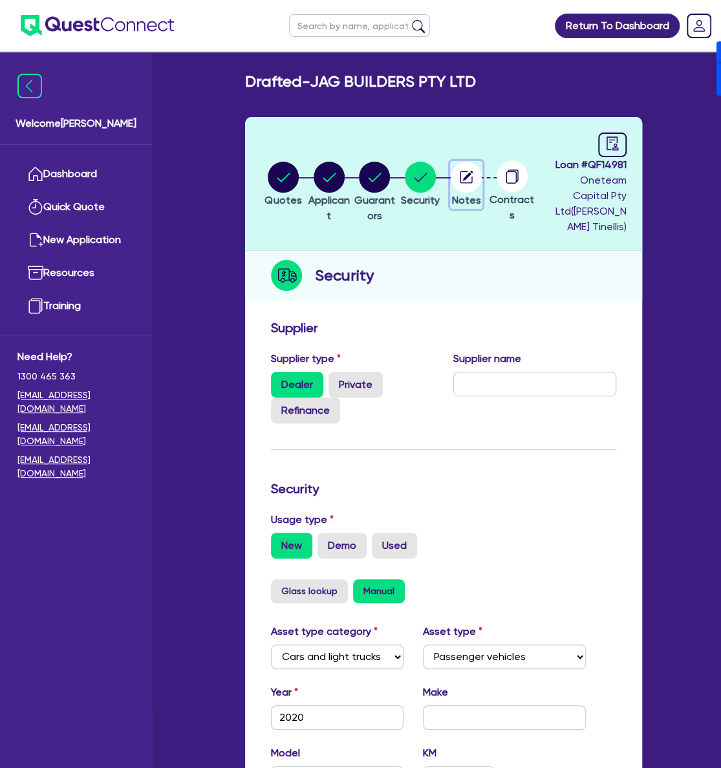
click at [466, 171] on circle "button" at bounding box center [466, 177] width 31 height 31
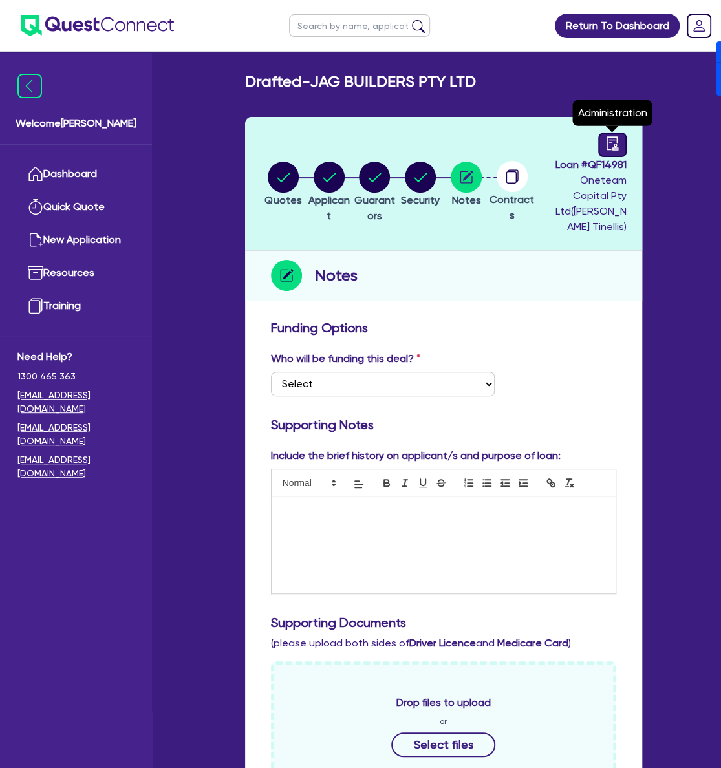
click at [618, 135] on link at bounding box center [612, 145] width 28 height 25
select select "DRAFTED_NEW"
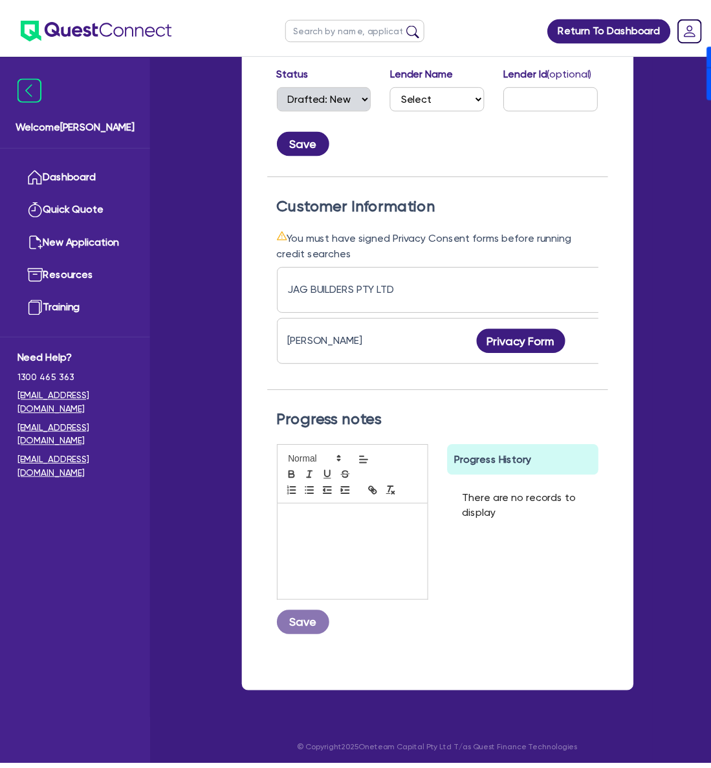
scroll to position [0, 254]
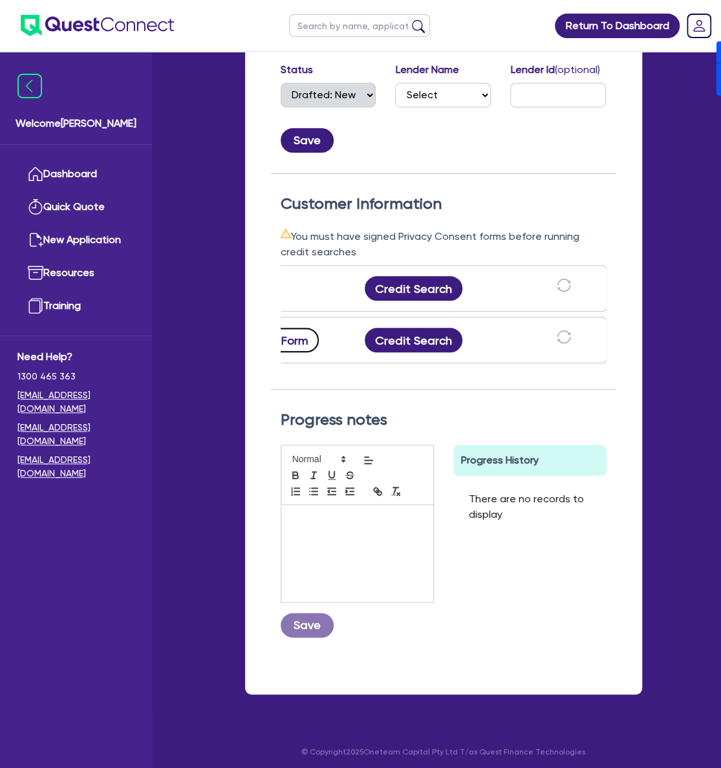
click at [307, 328] on button "Privacy Form" at bounding box center [274, 340] width 91 height 25
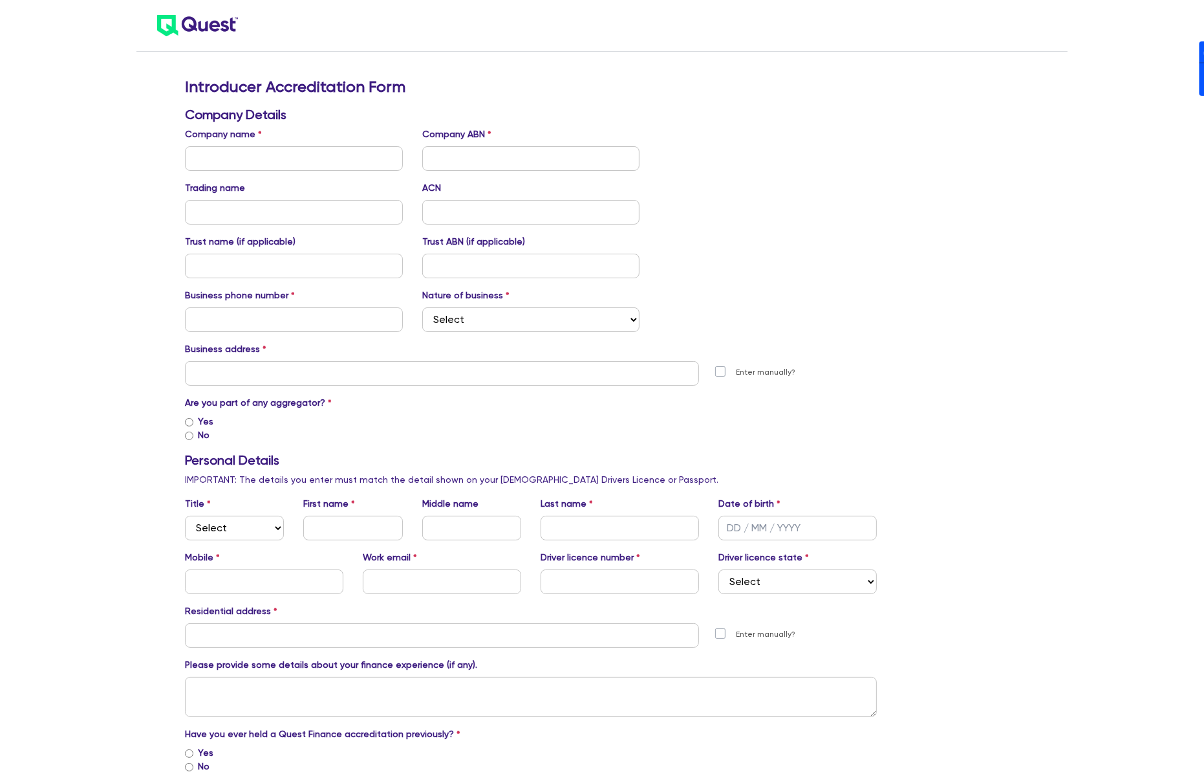
drag, startPoint x: 818, startPoint y: 162, endPoint x: 1026, endPoint y: 198, distance: 210.8
click at [1096, 237] on div "Introducer Accreditation Form Company Details Company name Company ABN Trading …" at bounding box center [602, 729] width 1204 height 1459
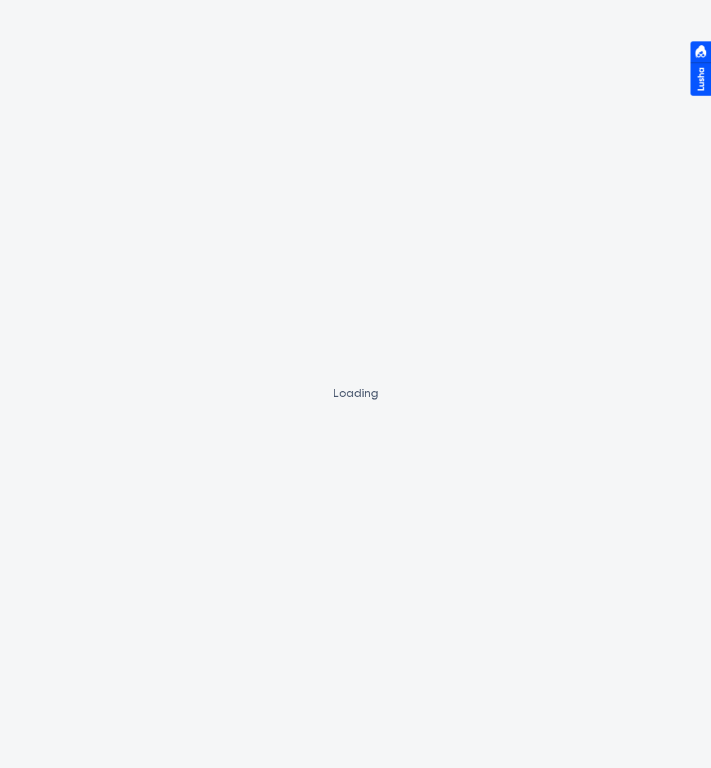
select select "DRAFTED_NEW"
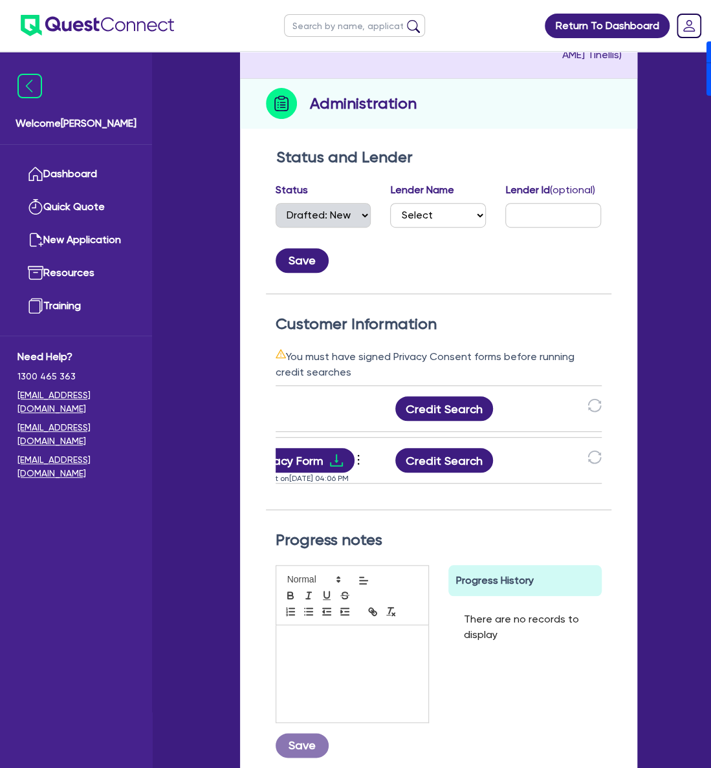
scroll to position [0, 254]
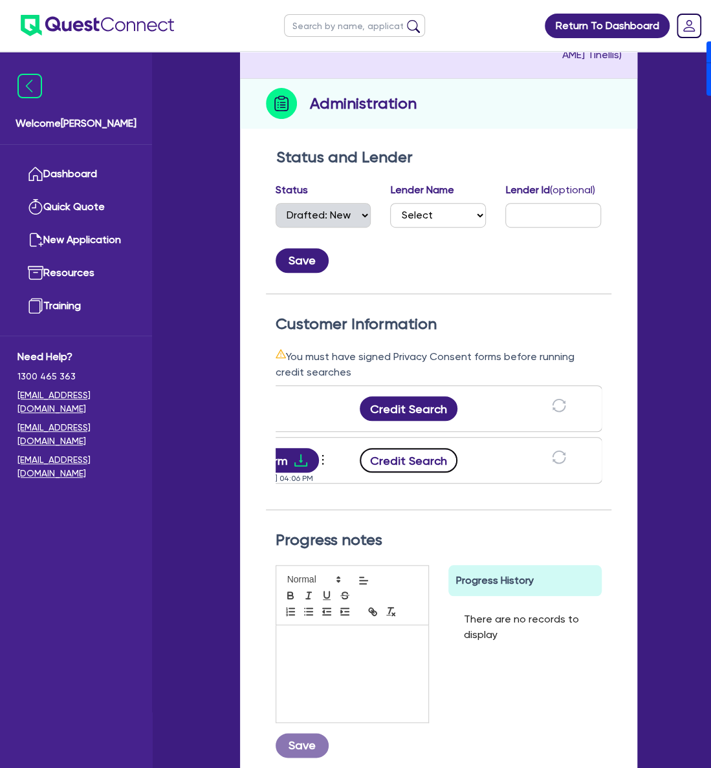
click at [410, 454] on button "Credit Search" at bounding box center [409, 460] width 98 height 25
click at [433, 396] on button "Credit Search" at bounding box center [409, 408] width 98 height 25
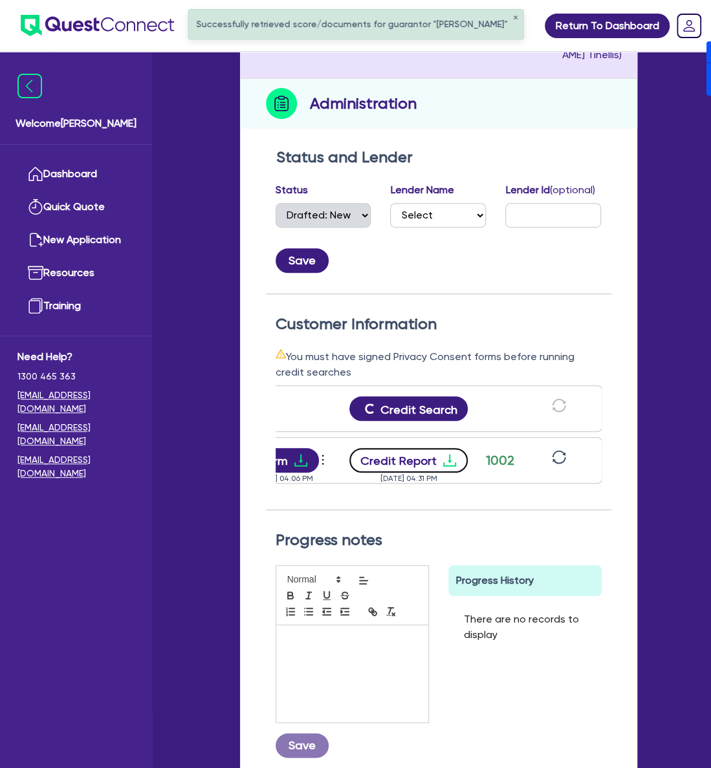
click at [434, 448] on button "Credit Report" at bounding box center [408, 460] width 118 height 25
